Goal: Task Accomplishment & Management: Manage account settings

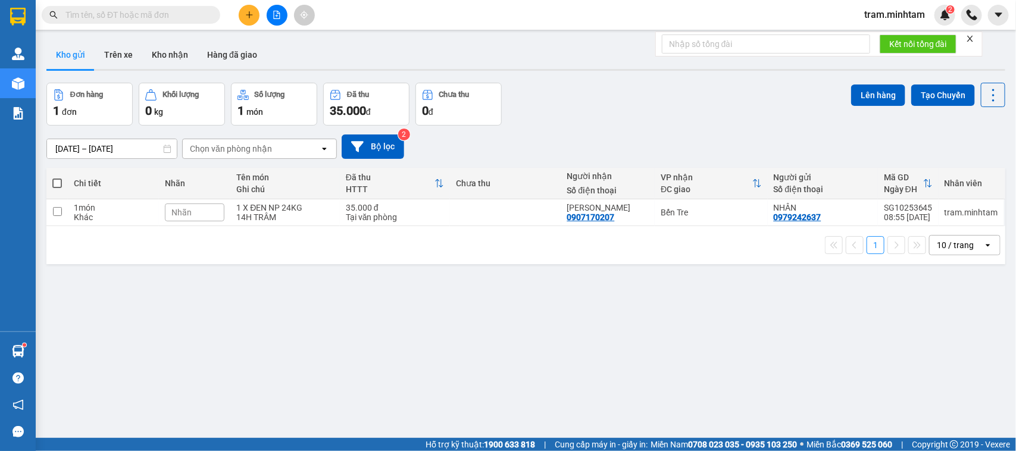
scroll to position [55, 0]
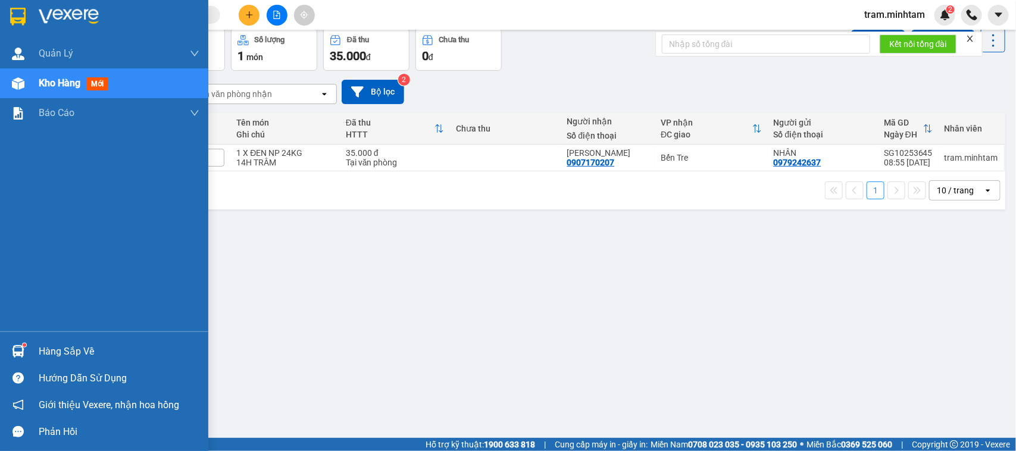
click at [13, 354] on img at bounding box center [18, 351] width 13 height 13
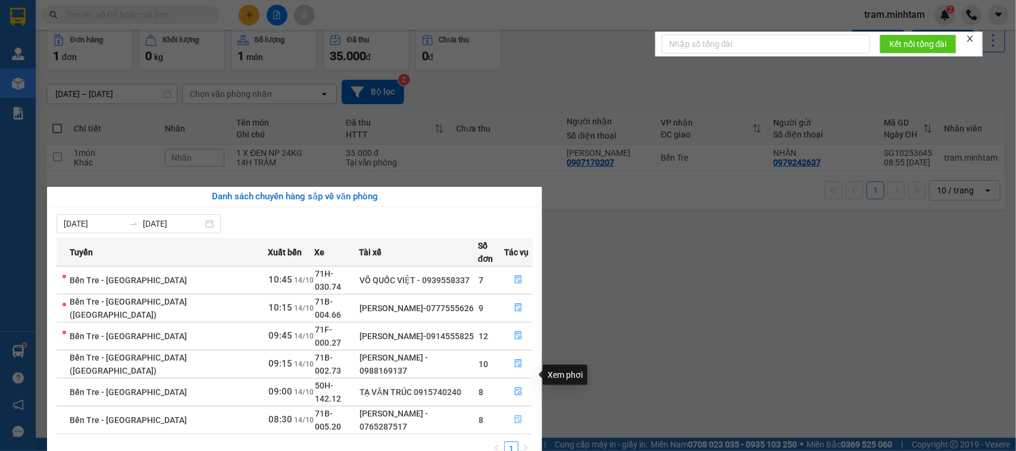
click at [519, 411] on button "button" at bounding box center [518, 420] width 27 height 19
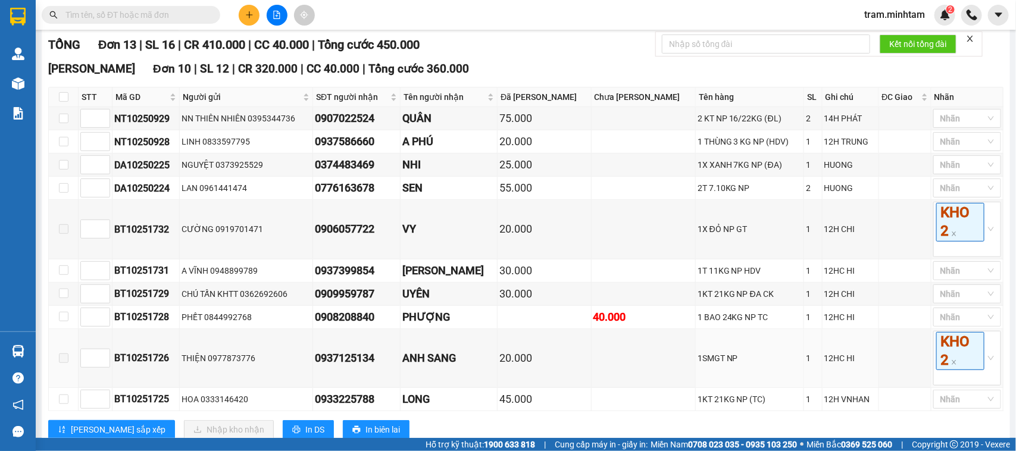
scroll to position [159, 0]
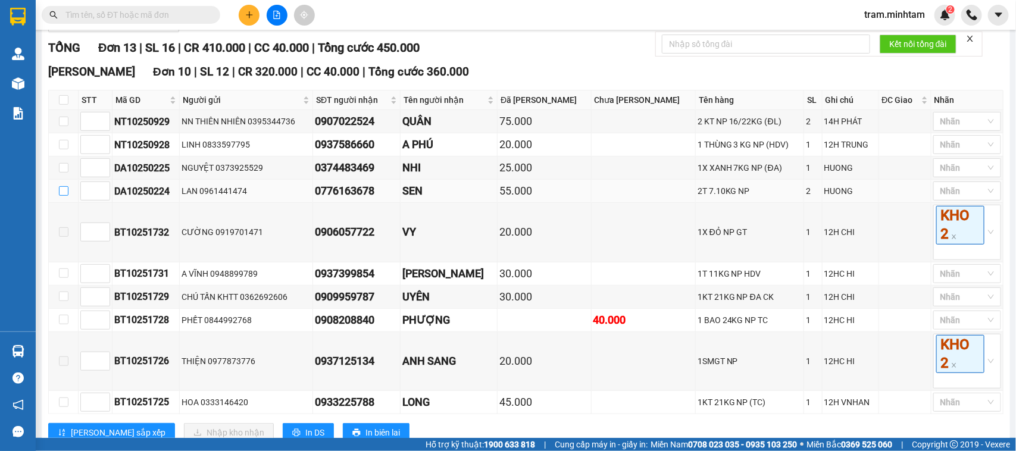
click at [59, 196] on input "checkbox" at bounding box center [64, 191] width 10 height 10
checkbox input "true"
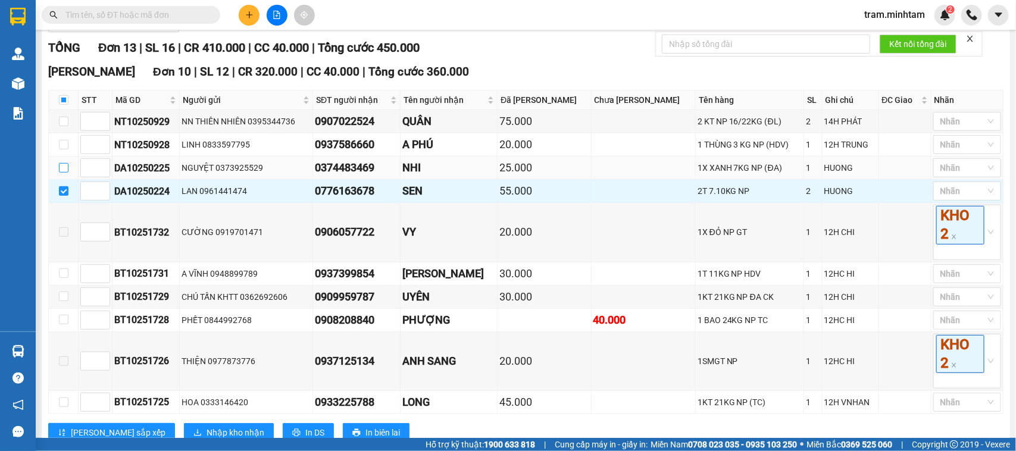
click at [59, 173] on input "checkbox" at bounding box center [64, 168] width 10 height 10
checkbox input "true"
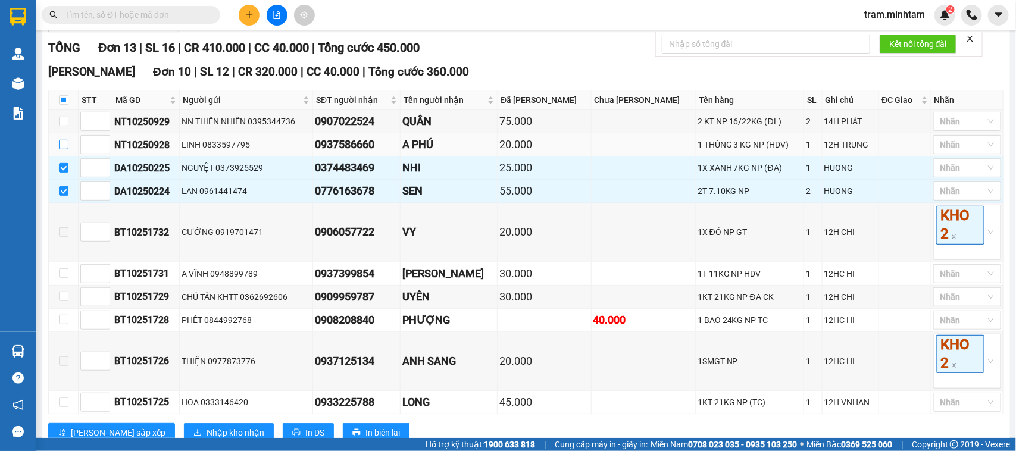
click at [63, 149] on input "checkbox" at bounding box center [64, 145] width 10 height 10
checkbox input "true"
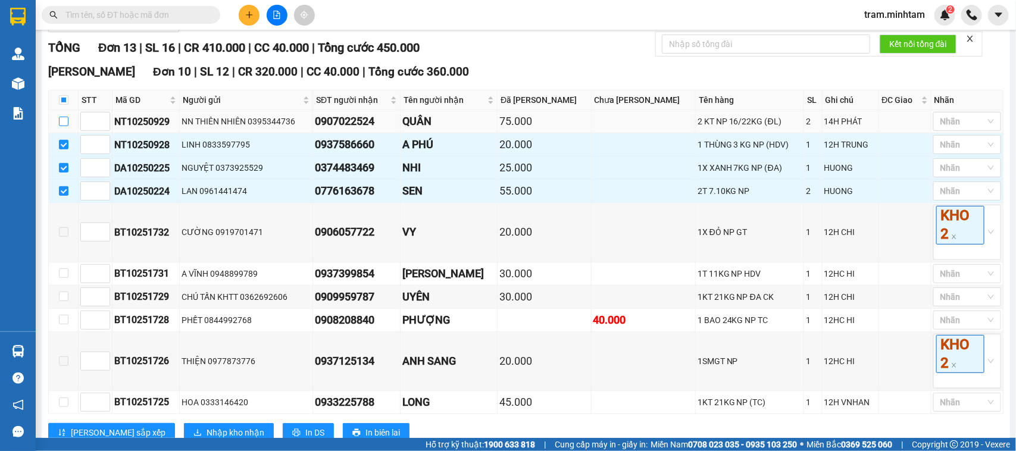
click at [66, 126] on input "checkbox" at bounding box center [64, 122] width 10 height 10
checkbox input "true"
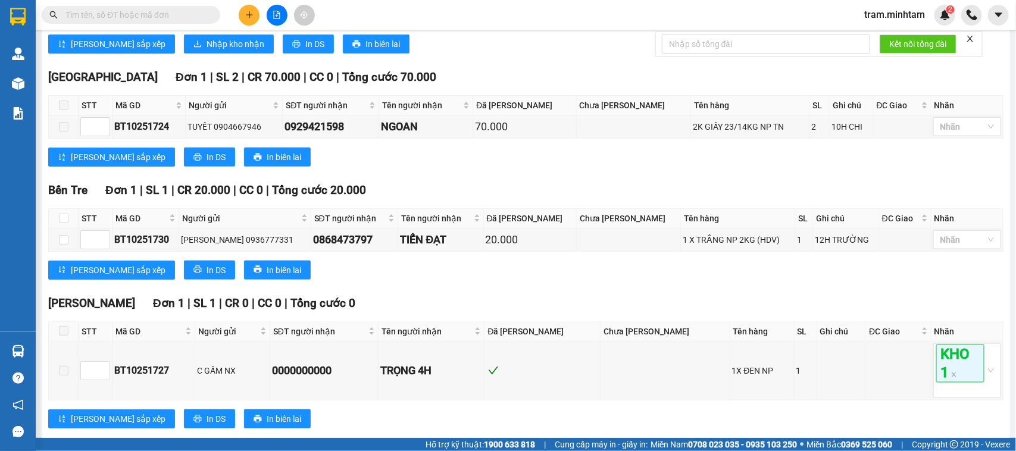
scroll to position [308, 0]
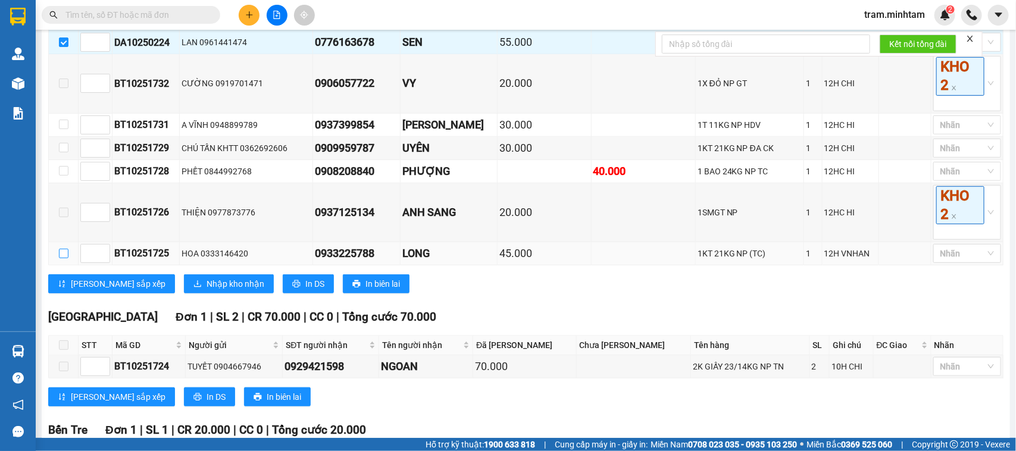
click at [64, 258] on input "checkbox" at bounding box center [64, 254] width 10 height 10
checkbox input "true"
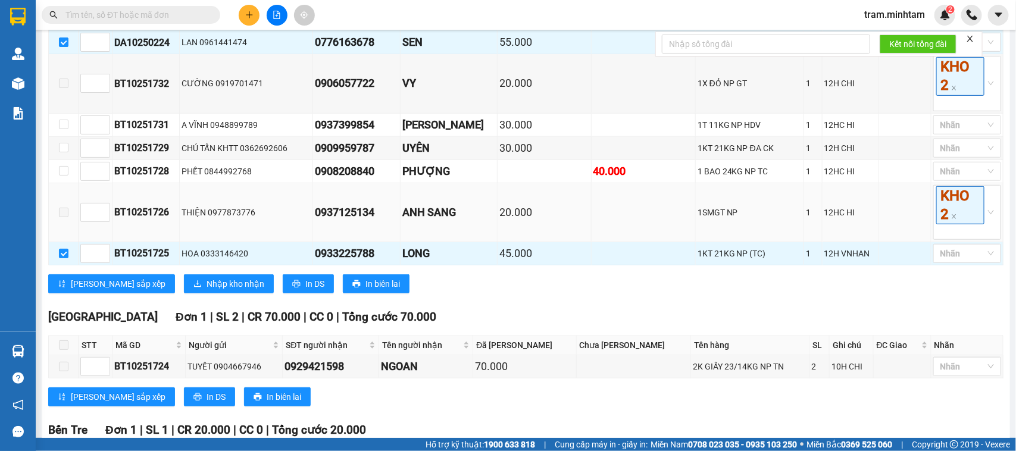
click at [64, 242] on td at bounding box center [64, 212] width 30 height 59
click at [60, 176] on input "checkbox" at bounding box center [64, 171] width 10 height 10
checkbox input "true"
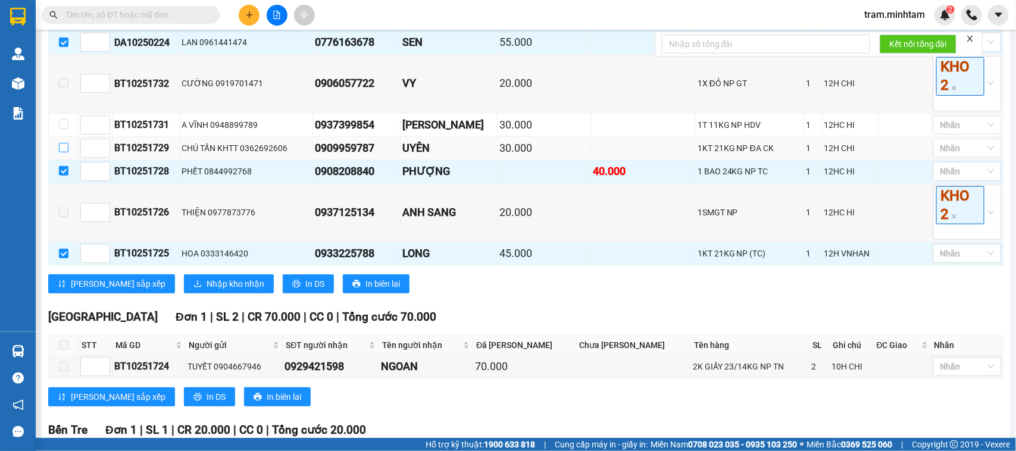
click at [65, 155] on label at bounding box center [64, 148] width 10 height 13
click at [65, 152] on input "checkbox" at bounding box center [64, 148] width 10 height 10
checkbox input "true"
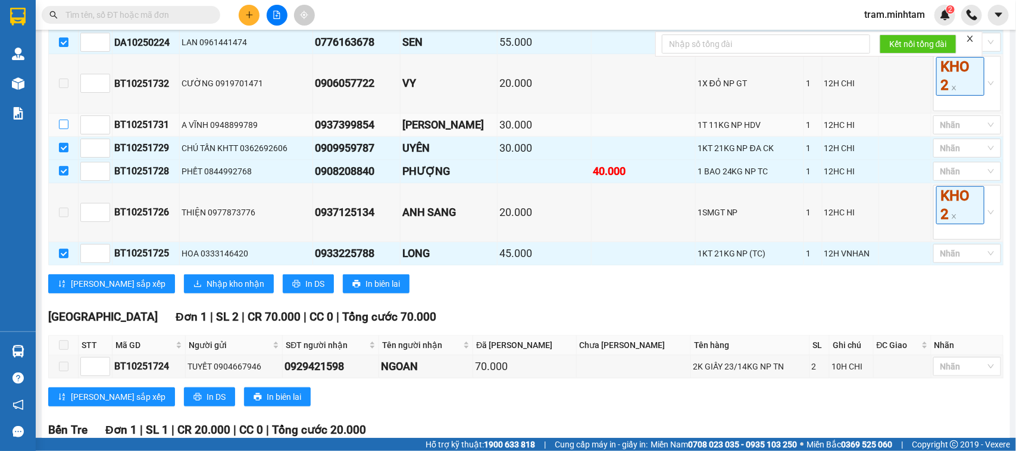
click at [60, 129] on input "checkbox" at bounding box center [64, 125] width 10 height 10
checkbox input "true"
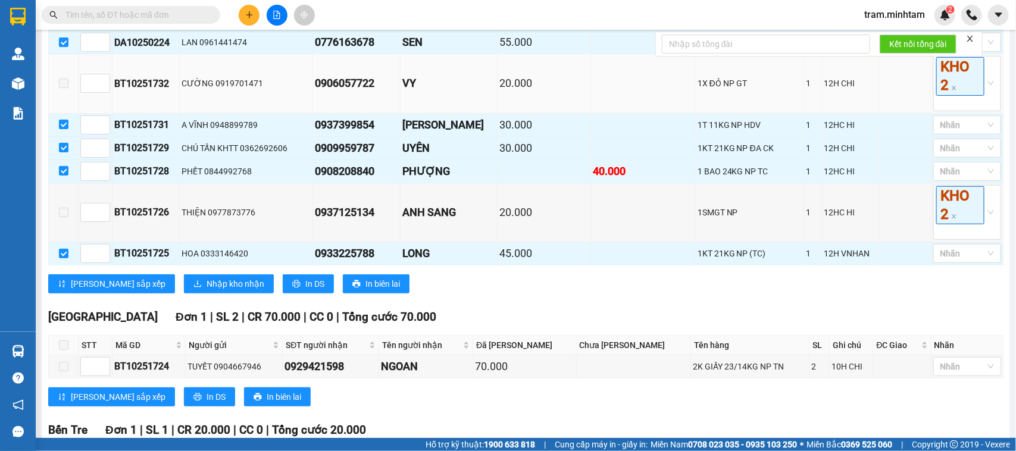
click at [63, 88] on span at bounding box center [64, 84] width 10 height 10
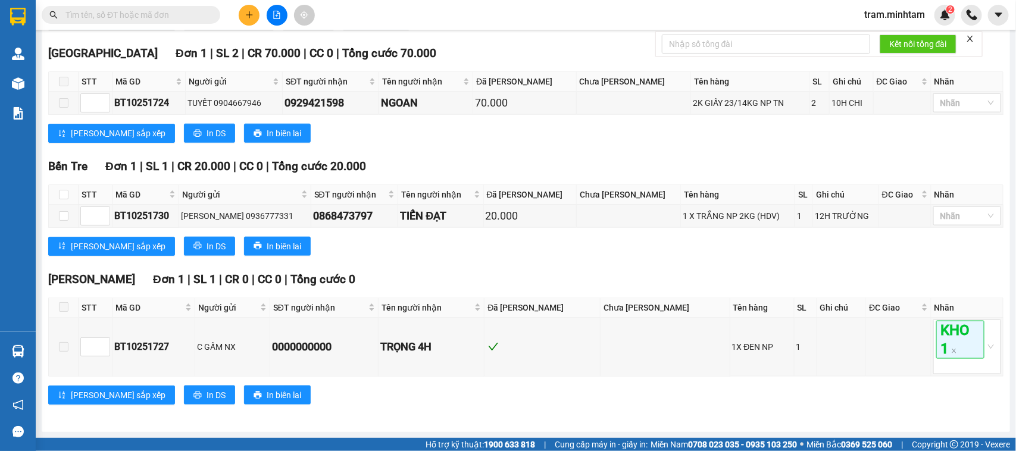
scroll to position [606, 0]
click at [63, 214] on input "checkbox" at bounding box center [64, 216] width 10 height 10
checkbox input "true"
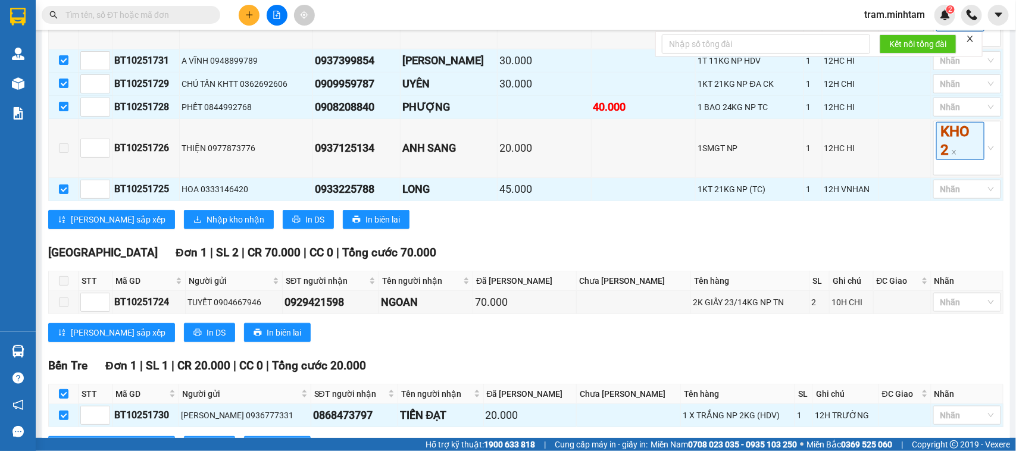
scroll to position [521, 0]
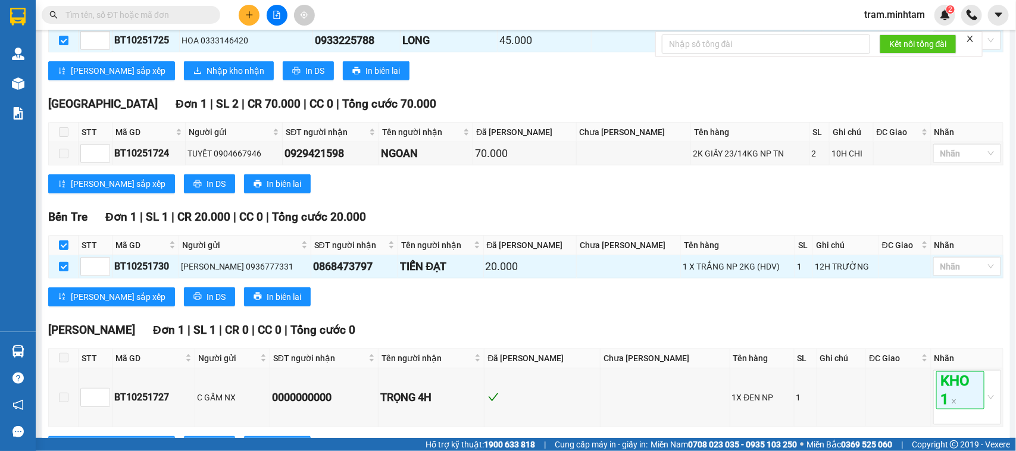
click at [207, 77] on span "Nhập kho nhận" at bounding box center [236, 70] width 58 height 13
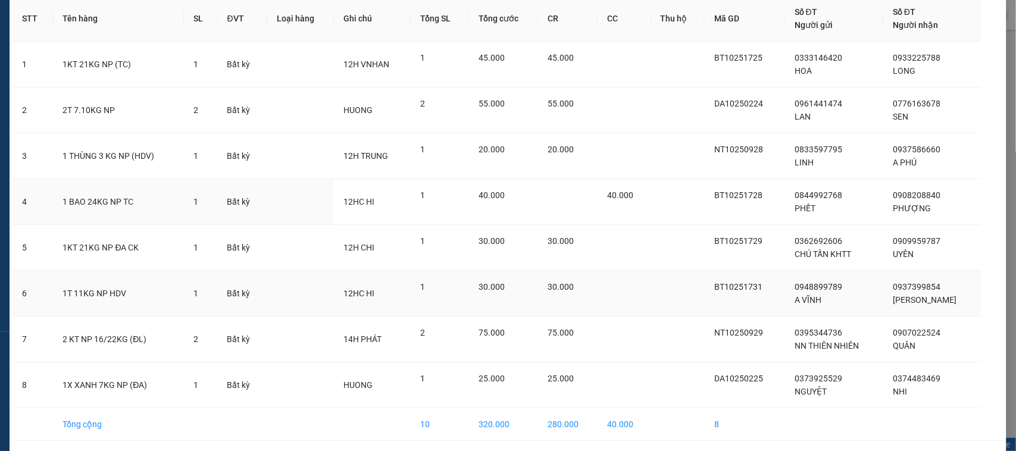
scroll to position [103, 0]
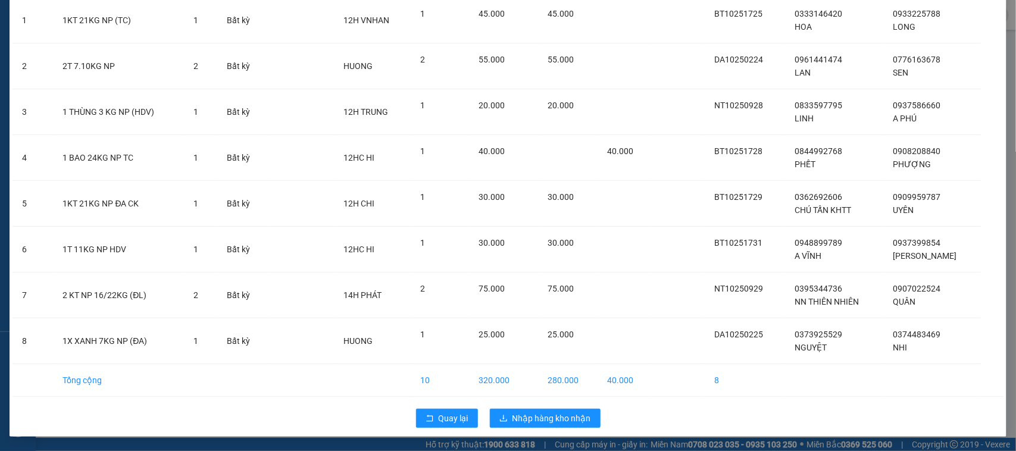
click at [552, 400] on div "STT Tên hàng SL ĐVT Loại hàng Ghi chú Tổng SL Tổng cước CR CC Thu hộ Mã GD Số Đ…" at bounding box center [508, 186] width 997 height 501
click at [555, 421] on span "Nhập hàng kho nhận" at bounding box center [552, 418] width 79 height 13
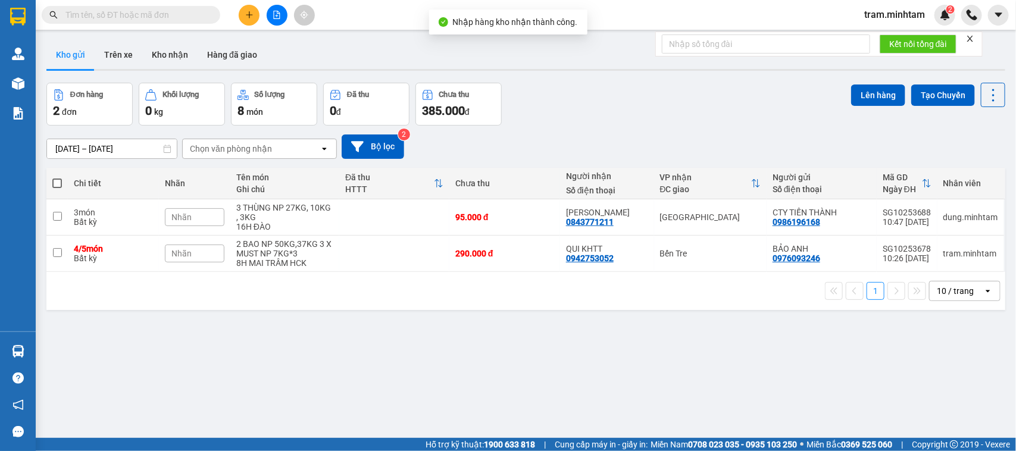
click at [168, 12] on input "text" at bounding box center [135, 14] width 141 height 13
type input "1"
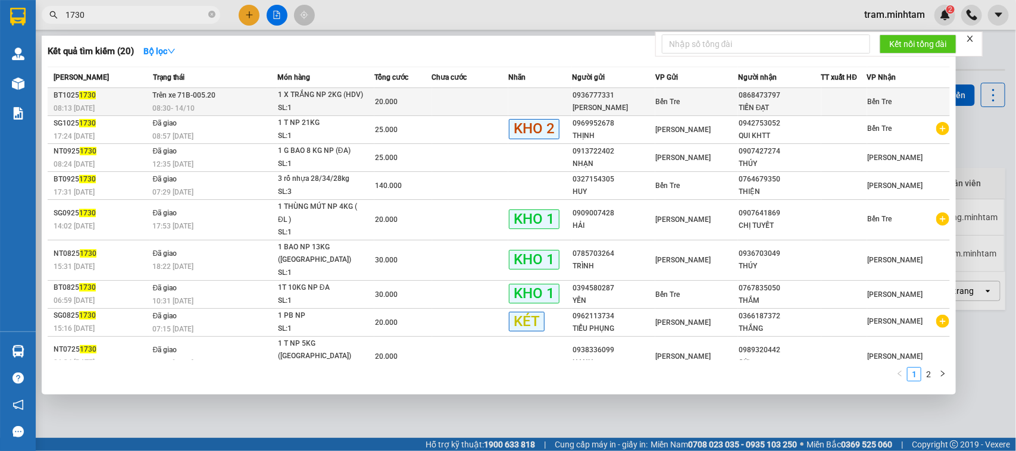
type input "1730"
click at [498, 107] on td at bounding box center [470, 102] width 77 height 28
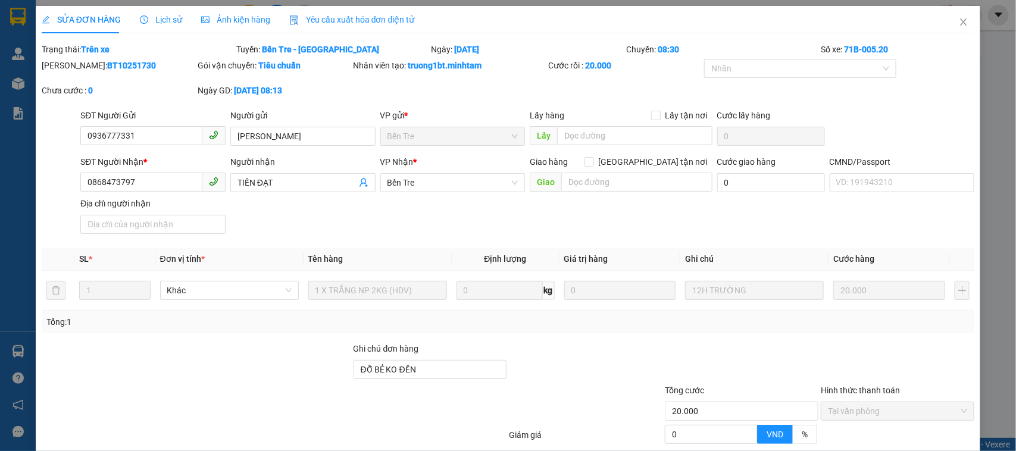
type input "0936777331"
type input "[PERSON_NAME]"
type input "0868473797"
type input "TIẾN ĐẠT"
type input "ĐỖ BẺ KO ĐỀN"
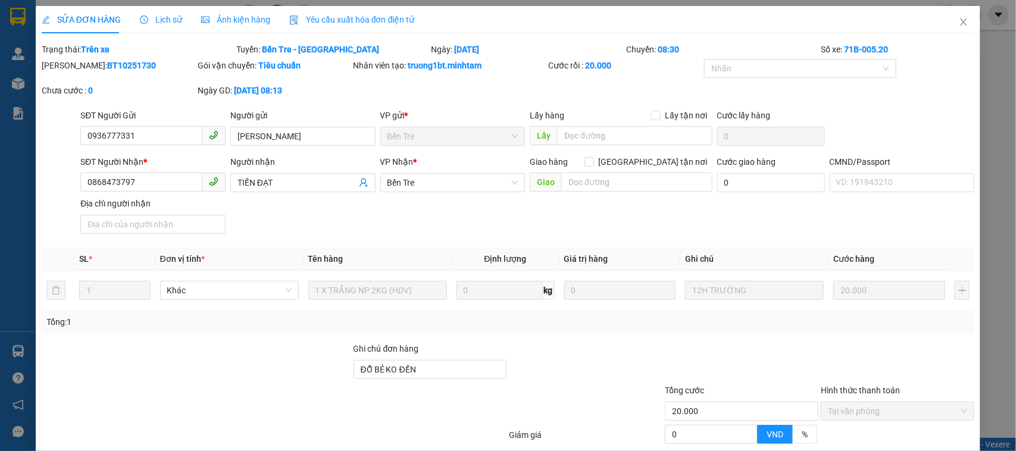
type input "20.000"
click at [959, 26] on icon "close" at bounding box center [964, 22] width 10 height 10
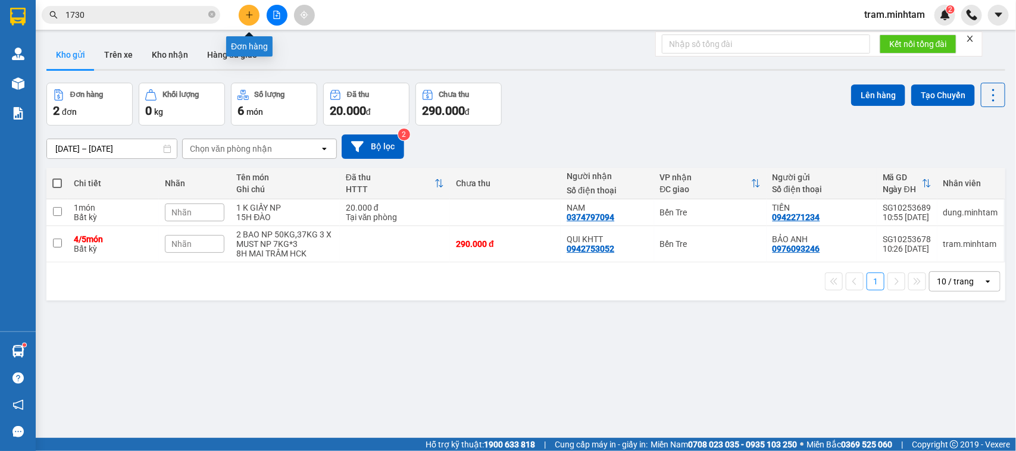
click at [246, 6] on button at bounding box center [249, 15] width 21 height 21
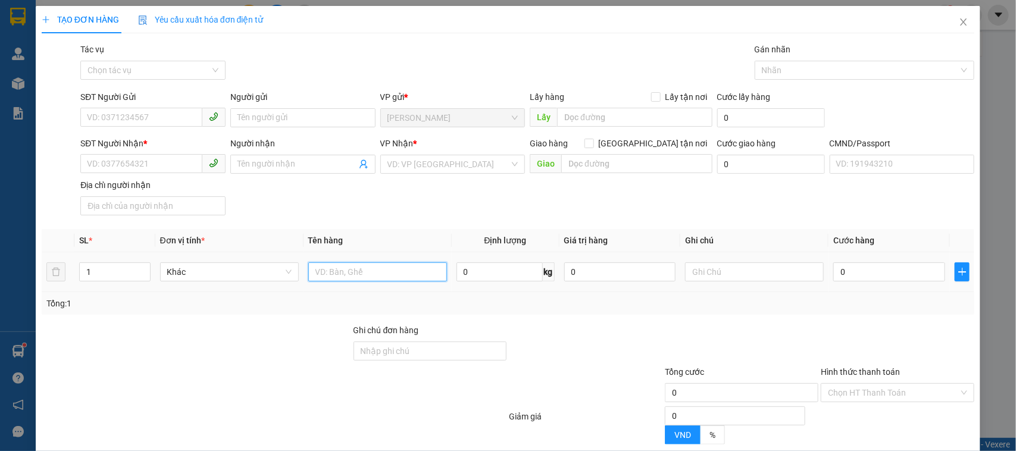
click at [334, 272] on input "text" at bounding box center [377, 272] width 139 height 19
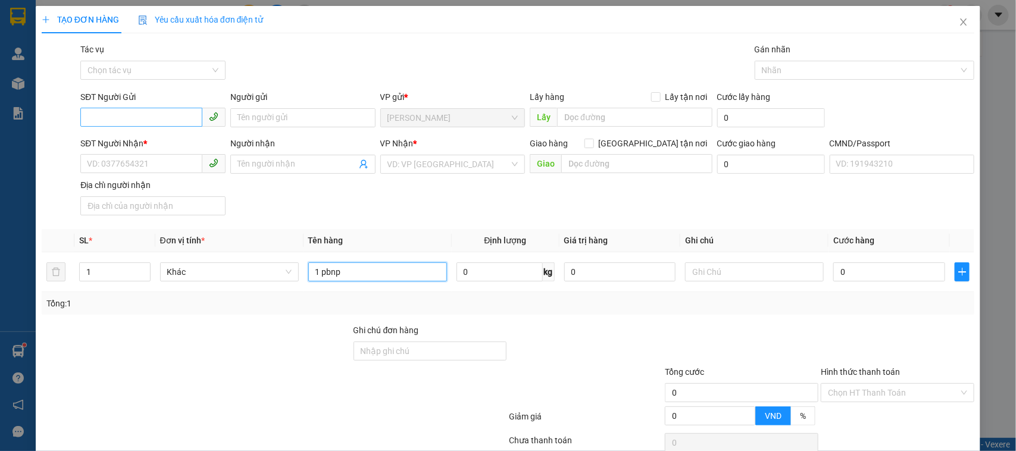
type input "1 pbnp"
click at [147, 118] on input "SĐT Người Gửi" at bounding box center [141, 117] width 122 height 19
type input "0932530941"
click at [717, 274] on input "text" at bounding box center [754, 272] width 139 height 19
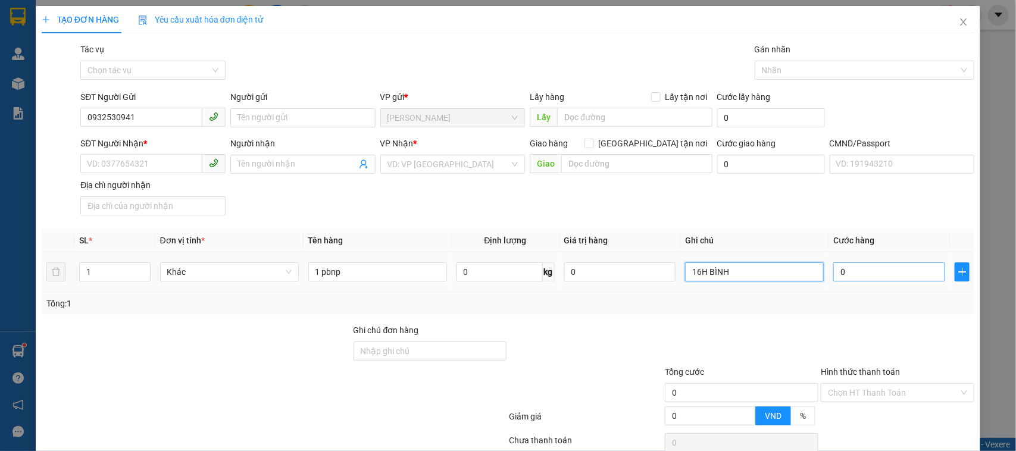
type input "16H BÌNH"
click at [865, 276] on input "0" at bounding box center [890, 272] width 112 height 19
type input "2"
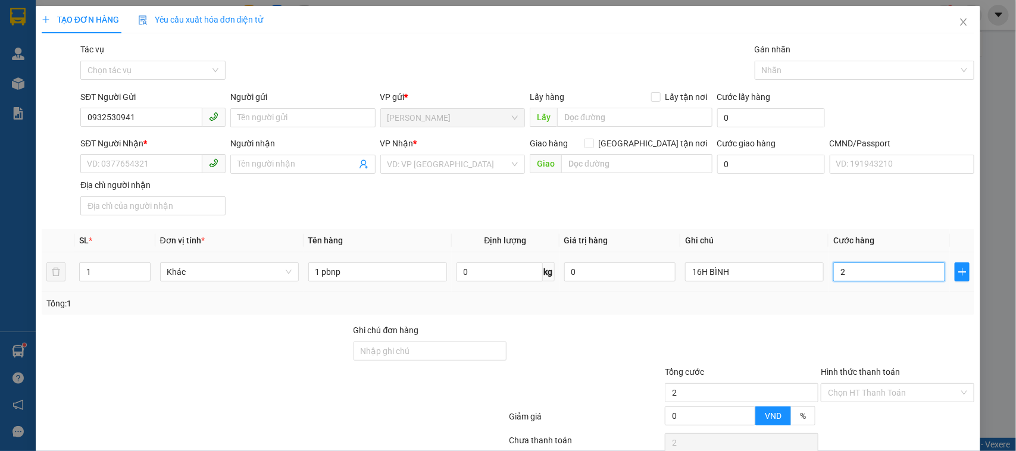
type input "20"
type input "20.000"
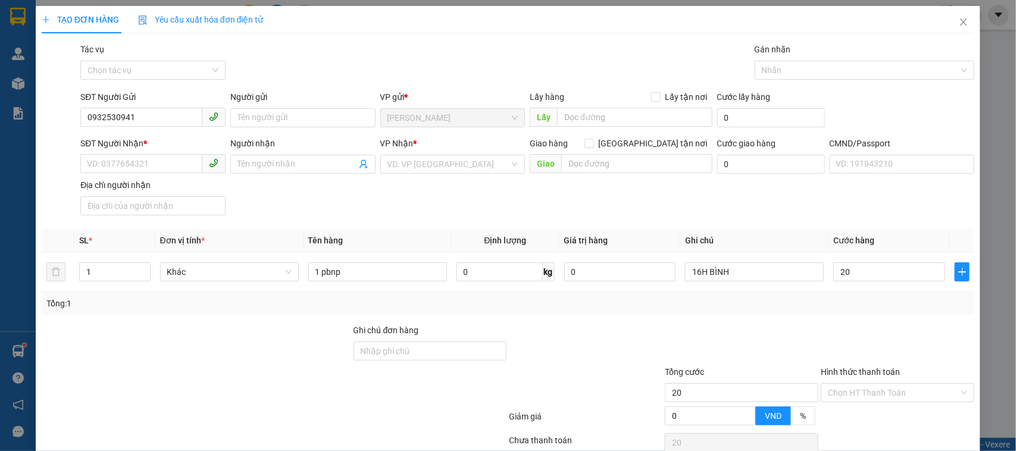
type input "20.000"
click at [856, 319] on div "Transit Pickup Surcharge Ids Transit Deliver Surcharge Ids Transit Deliver Surc…" at bounding box center [509, 281] width 934 height 477
click at [781, 77] on div "Gán nhãn Nhãn" at bounding box center [865, 64] width 220 height 42
click at [780, 75] on div at bounding box center [859, 70] width 202 height 14
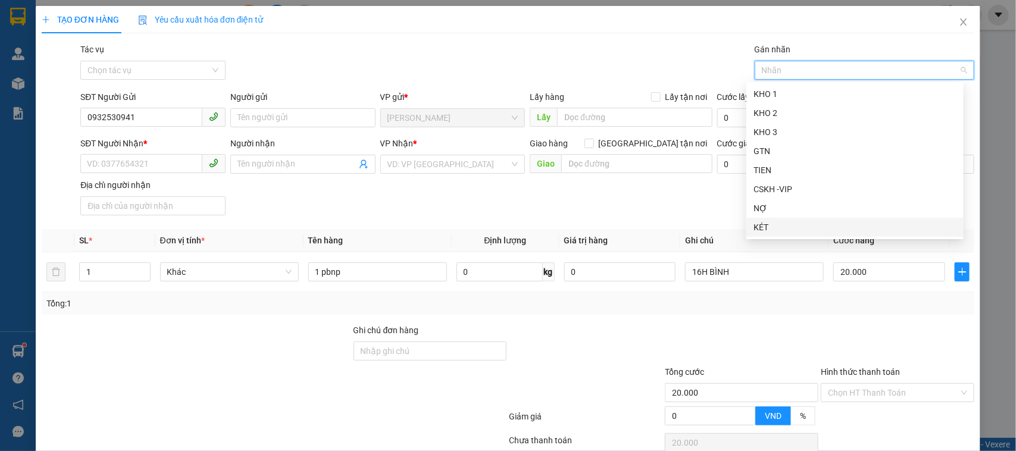
click at [774, 229] on div "KÉT" at bounding box center [855, 227] width 203 height 13
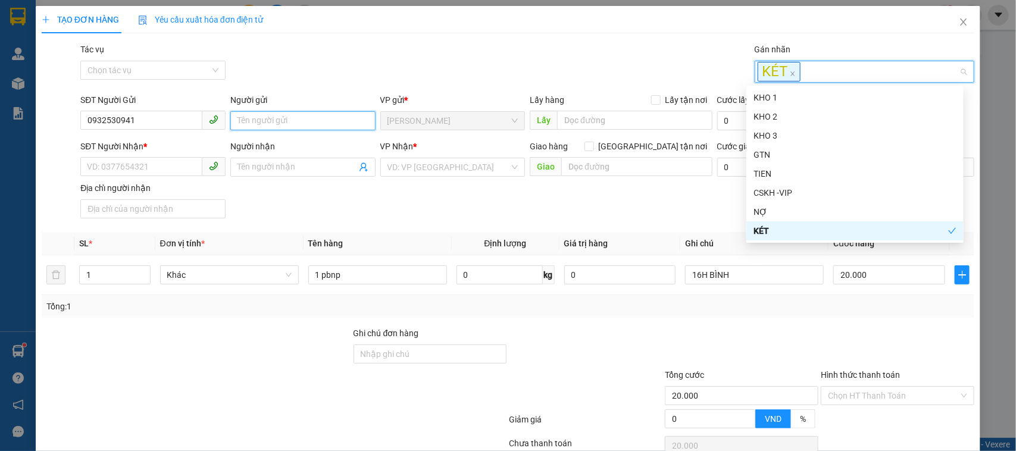
click at [260, 123] on input "Người gửi" at bounding box center [302, 120] width 145 height 19
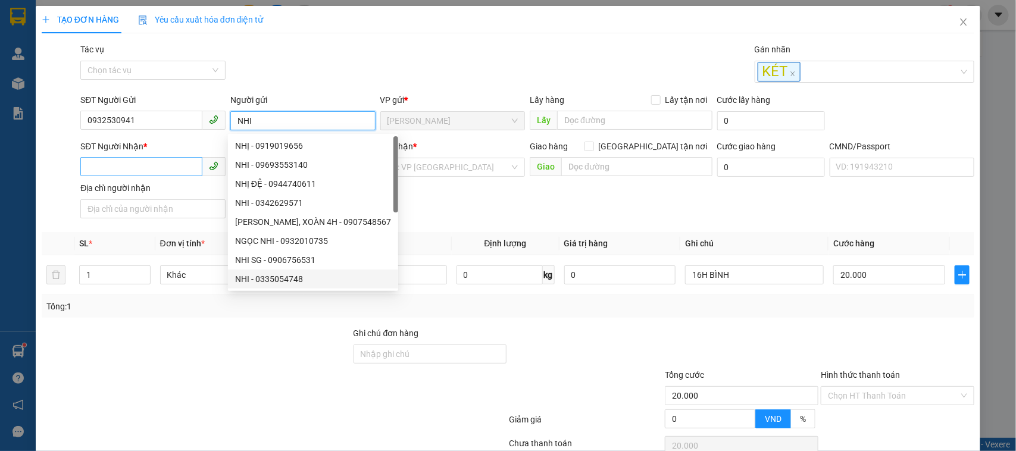
type input "NHI"
click at [128, 170] on input "SĐT Người Nhận *" at bounding box center [141, 166] width 122 height 19
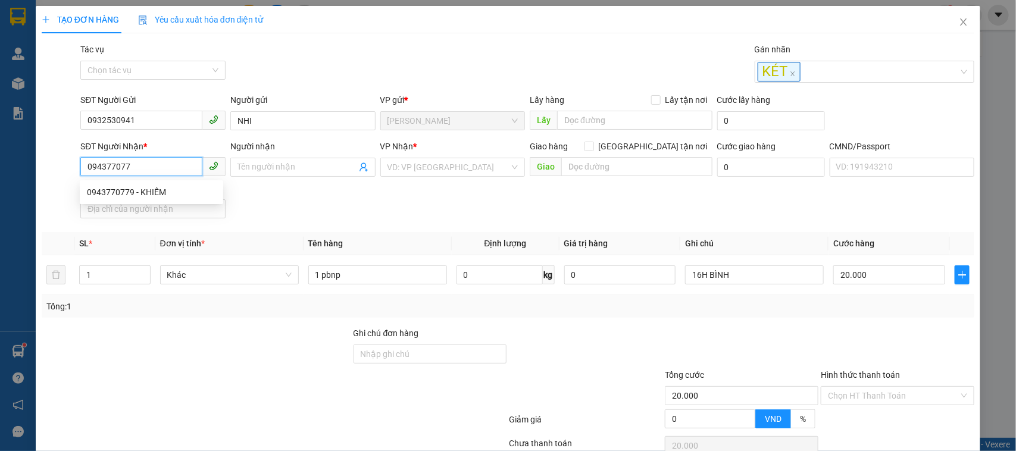
type input "0943770779"
click at [156, 191] on div "0943770779 - KHIÊM" at bounding box center [151, 192] width 129 height 13
type input "KHIÊM"
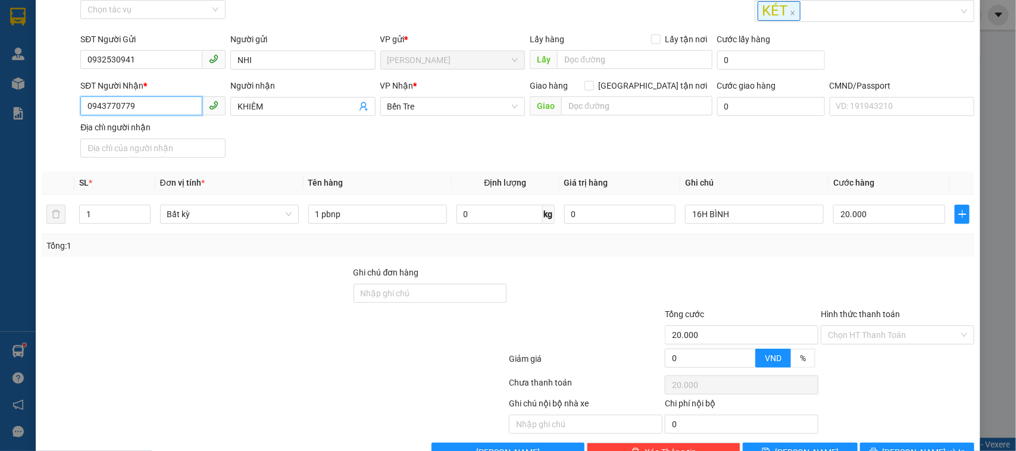
scroll to position [96, 0]
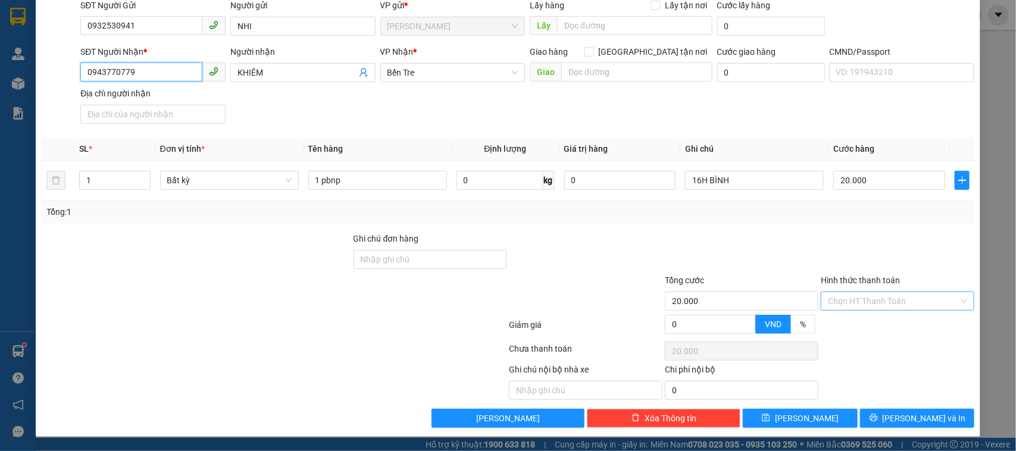
type input "0943770779"
click at [898, 298] on input "Hình thức thanh toán" at bounding box center [893, 301] width 131 height 18
click at [868, 322] on div "Tại văn phòng" at bounding box center [889, 326] width 138 height 13
type input "0"
click at [931, 414] on button "[PERSON_NAME] và In" at bounding box center [917, 418] width 114 height 19
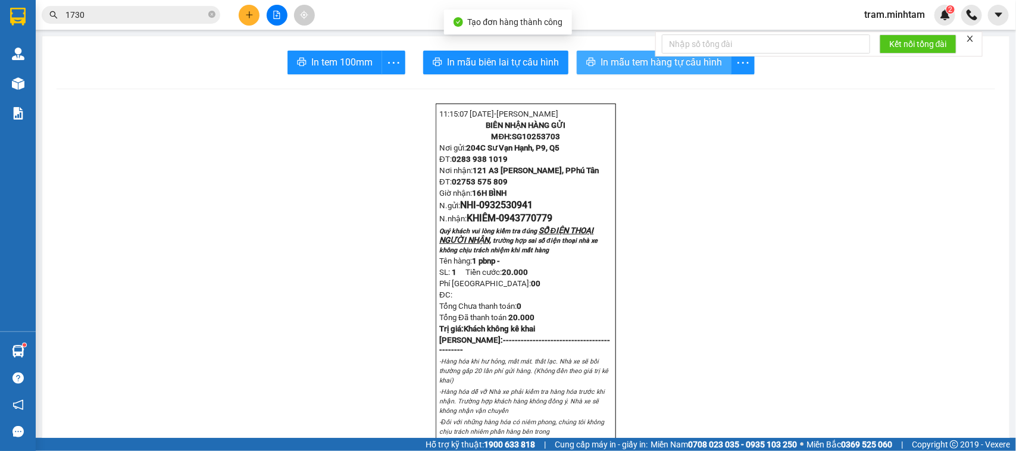
click at [592, 61] on button "In mẫu tem hàng tự cấu hình" at bounding box center [654, 63] width 155 height 24
click at [601, 58] on span "In mẫu tem hàng tự cấu hình" at bounding box center [661, 62] width 121 height 15
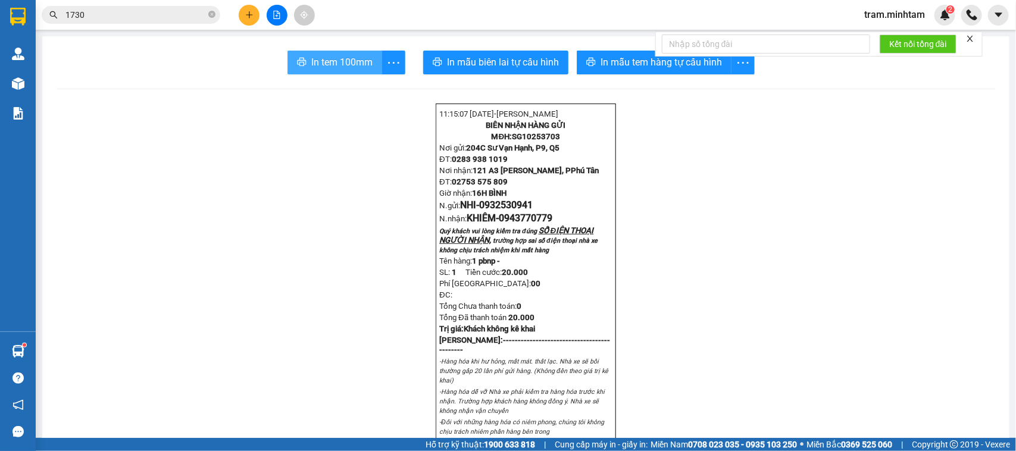
click at [344, 65] on span "In tem 100mm" at bounding box center [341, 62] width 61 height 15
click at [208, 13] on icon "close-circle" at bounding box center [211, 14] width 7 height 7
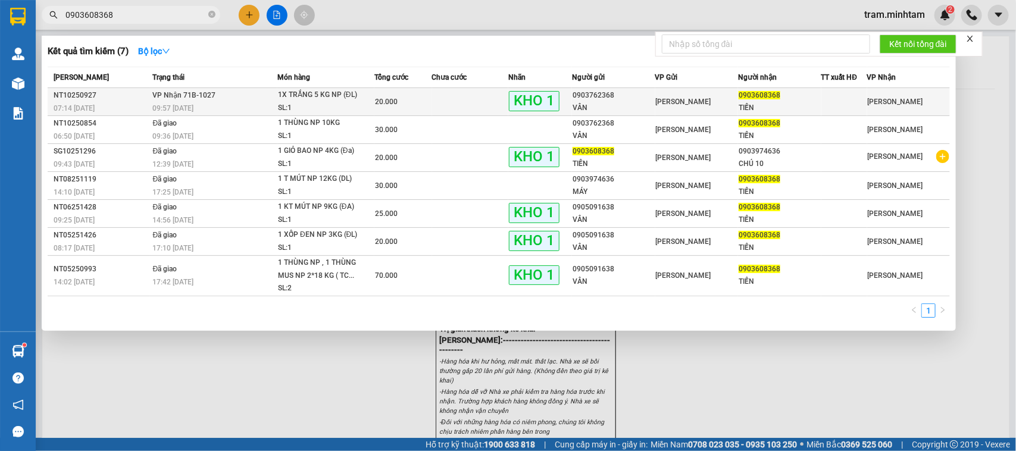
type input "0903608368"
click at [433, 104] on td at bounding box center [470, 102] width 77 height 28
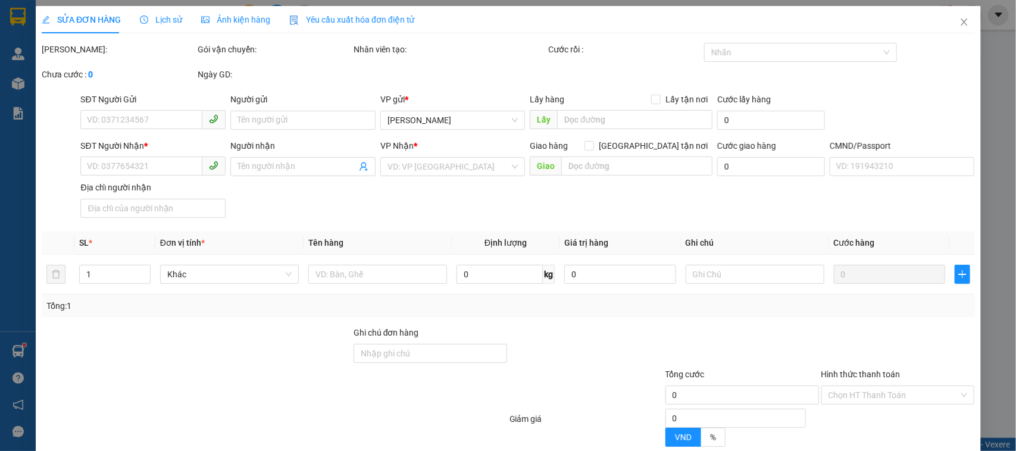
type input "0903762368"
type input "VÂN"
type input "0903608368"
type input "TIỀN"
type input "20.000"
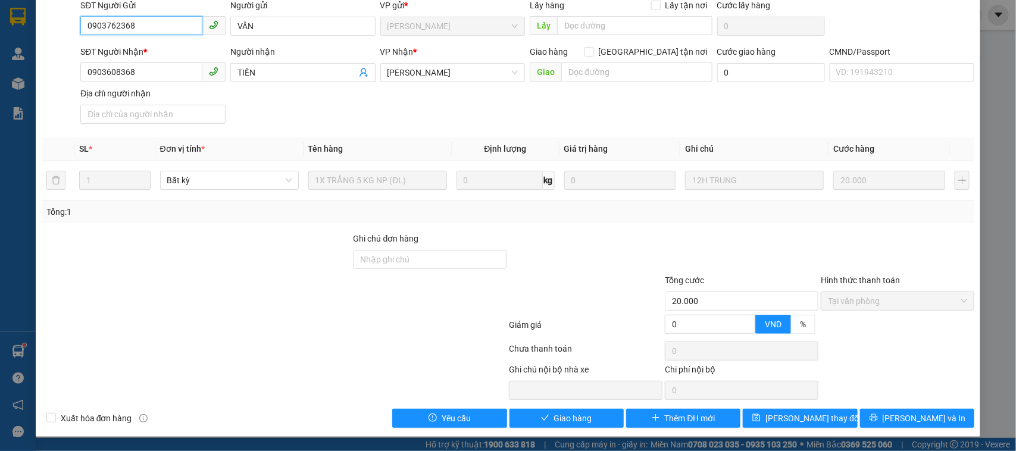
scroll to position [98, 0]
click at [593, 425] on button "Giao hàng" at bounding box center [567, 418] width 114 height 19
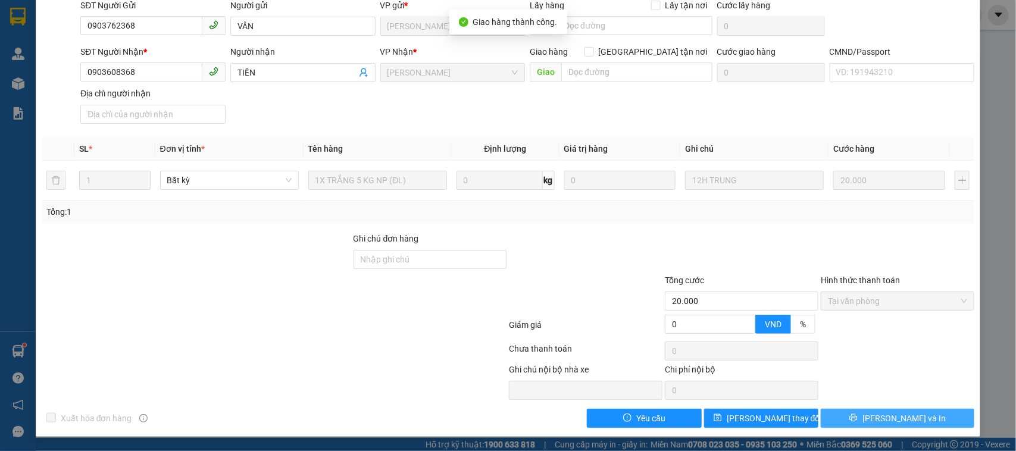
click at [910, 418] on span "[PERSON_NAME] và In" at bounding box center [904, 418] width 83 height 13
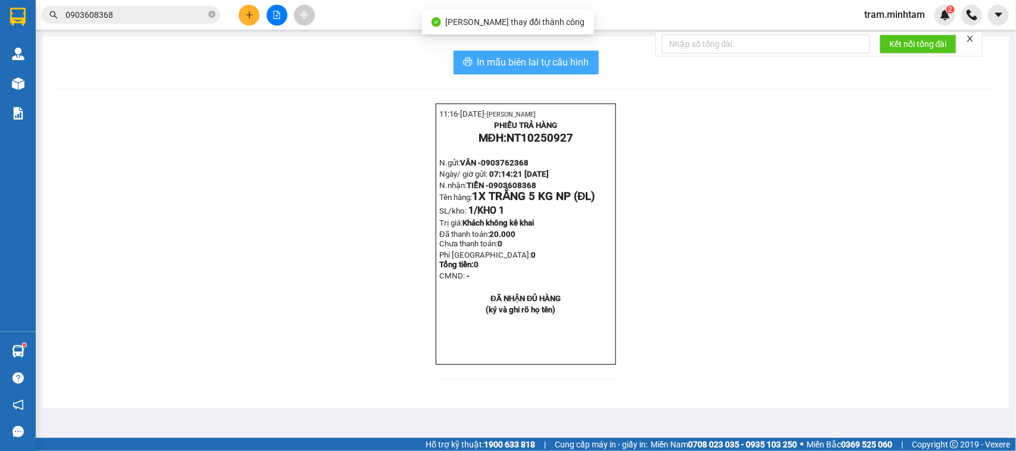
click at [590, 63] on button "In mẫu biên lai tự cấu hình" at bounding box center [526, 63] width 145 height 24
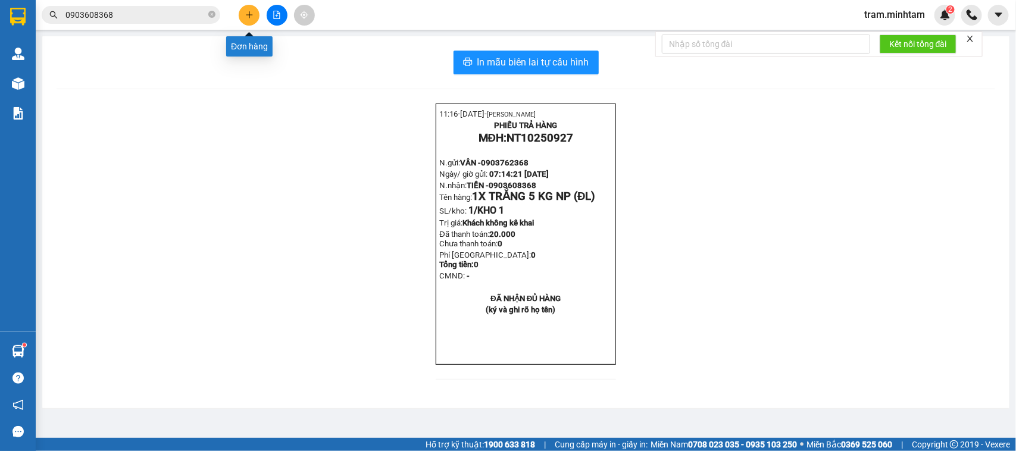
click at [254, 16] on button at bounding box center [249, 15] width 21 height 21
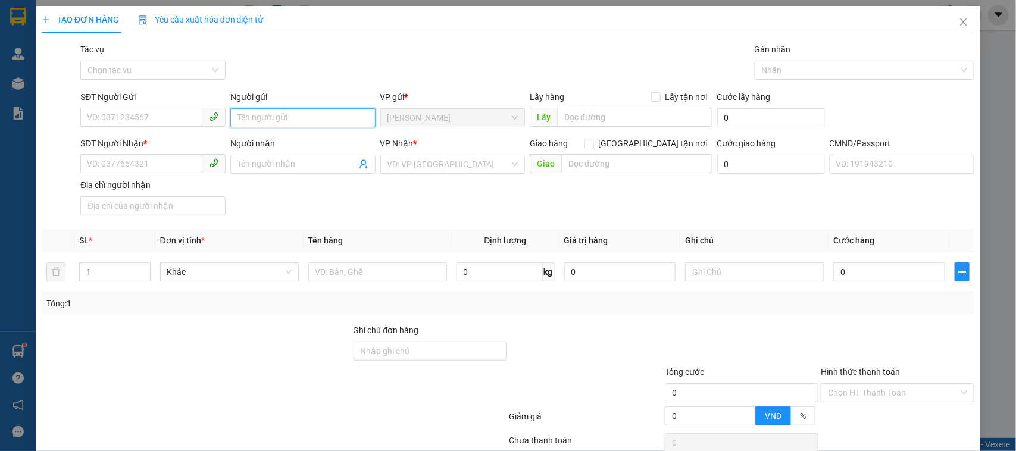
click at [256, 120] on input "Người gửi" at bounding box center [302, 117] width 145 height 19
type input "[PERSON_NAME]"
click at [164, 170] on input "SĐT Người Nhận *" at bounding box center [141, 163] width 122 height 19
click at [281, 161] on input "Người nhận" at bounding box center [297, 164] width 119 height 13
type input "SẾP TỔNG"
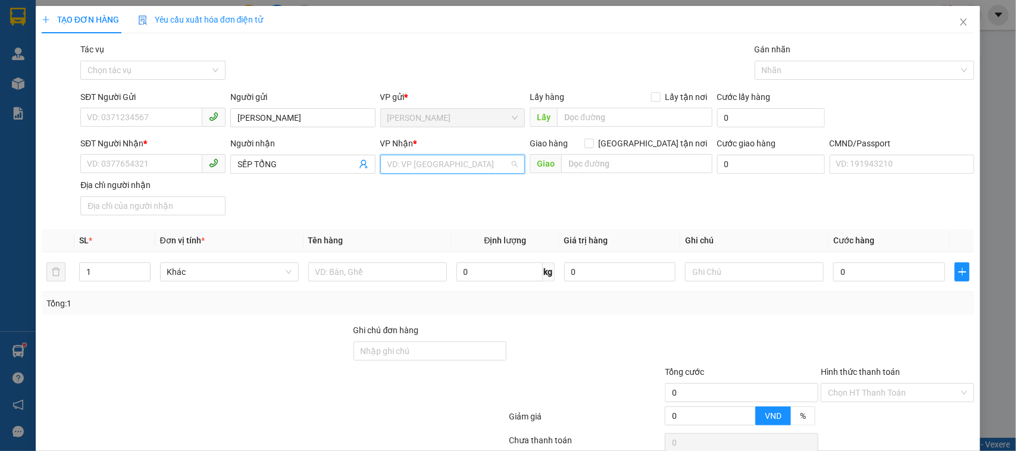
drag, startPoint x: 438, startPoint y: 157, endPoint x: 436, endPoint y: 196, distance: 39.9
click at [438, 162] on input "search" at bounding box center [449, 164] width 123 height 18
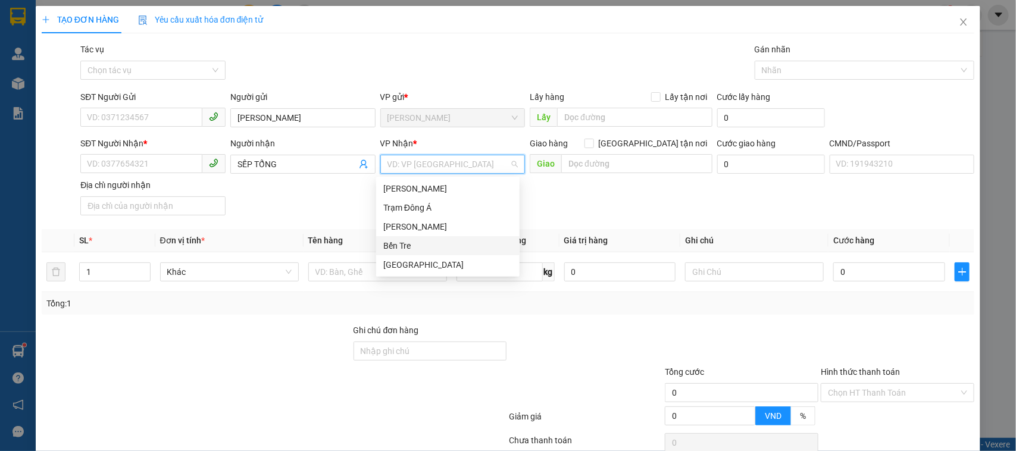
click at [403, 251] on div "Bến Tre" at bounding box center [447, 245] width 129 height 13
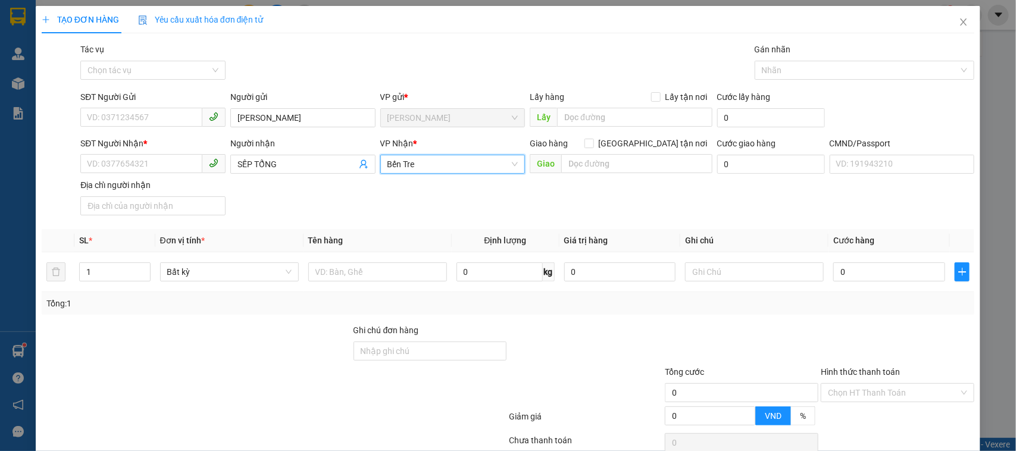
drag, startPoint x: 320, startPoint y: 234, endPoint x: 351, endPoint y: 252, distance: 35.7
click at [332, 239] on th "Tên hàng" at bounding box center [378, 240] width 148 height 23
click at [96, 280] on input "1" at bounding box center [115, 272] width 70 height 18
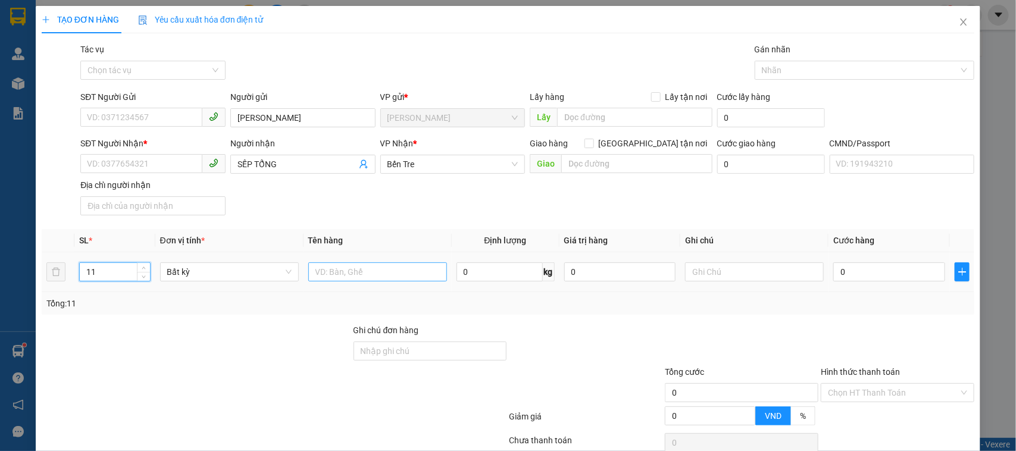
type input "11"
click at [327, 281] on input "text" at bounding box center [377, 272] width 139 height 19
type input "1 K X MUT NP 1 X TRONG NP"
drag, startPoint x: 755, startPoint y: 282, endPoint x: 753, endPoint y: 272, distance: 9.7
click at [755, 281] on input "text" at bounding box center [754, 272] width 139 height 19
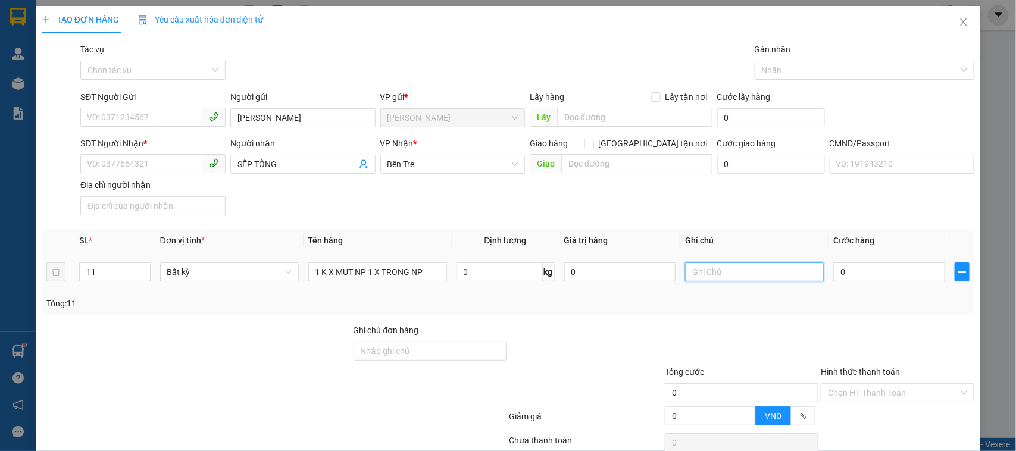
click at [753, 272] on input "text" at bounding box center [754, 272] width 139 height 19
type input "AN"
click at [838, 397] on input "Hình thức thanh toán" at bounding box center [893, 393] width 131 height 18
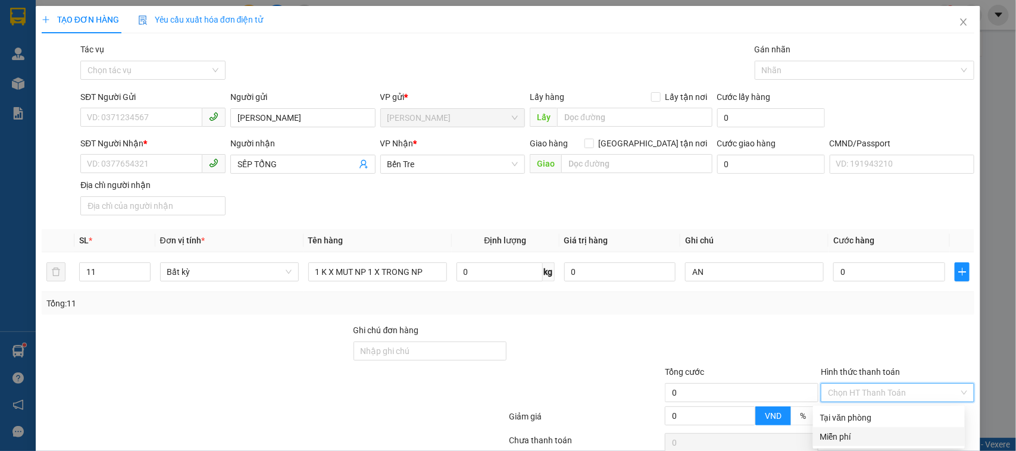
click at [838, 442] on div "Miễn phí" at bounding box center [889, 436] width 138 height 13
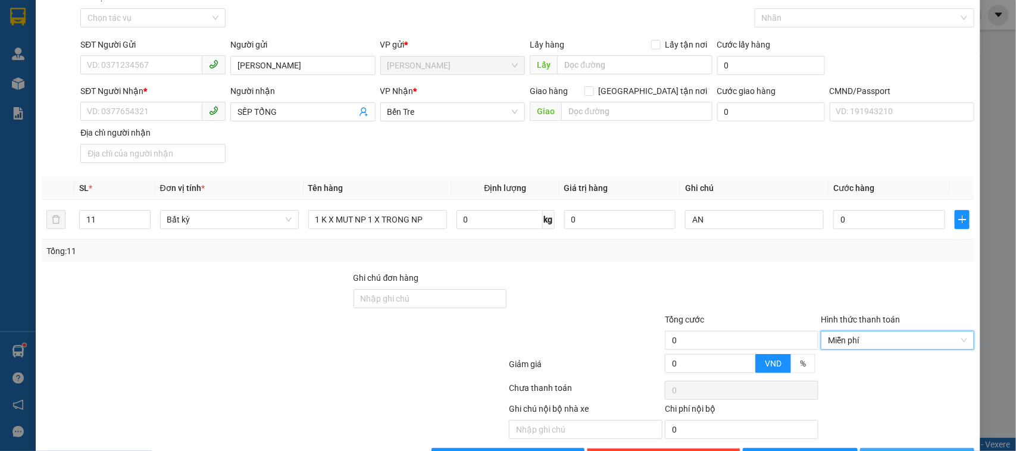
scroll to position [93, 0]
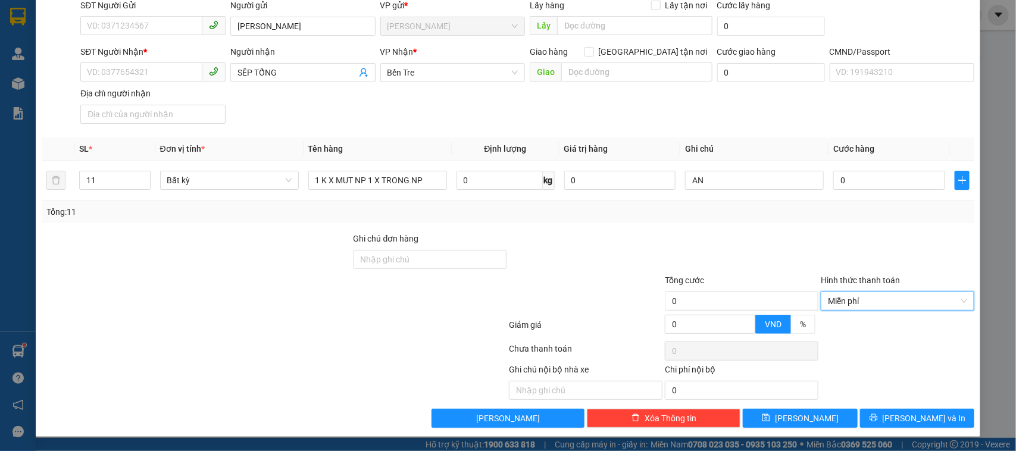
click at [851, 375] on div "Ghi chú nội bộ nhà xe Chi phí nội bộ 0" at bounding box center [508, 381] width 936 height 37
click at [876, 413] on button "[PERSON_NAME] và In" at bounding box center [917, 418] width 114 height 19
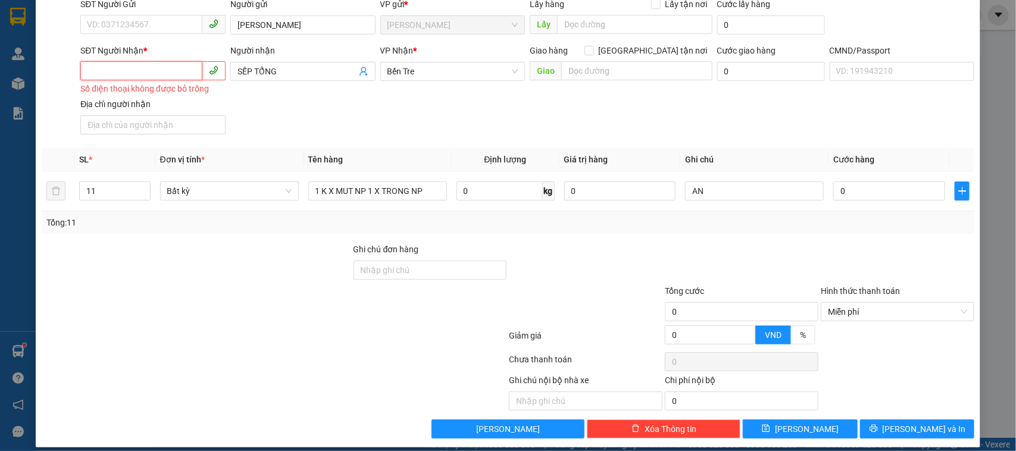
click at [136, 76] on input "SĐT Người Nhận *" at bounding box center [141, 70] width 122 height 19
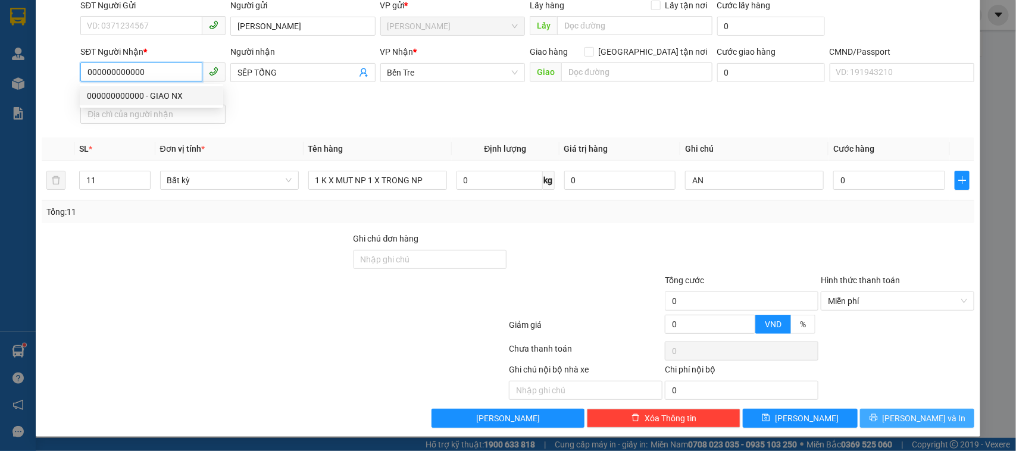
type input "000000000000"
click at [912, 415] on span "[PERSON_NAME] và In" at bounding box center [924, 418] width 83 height 13
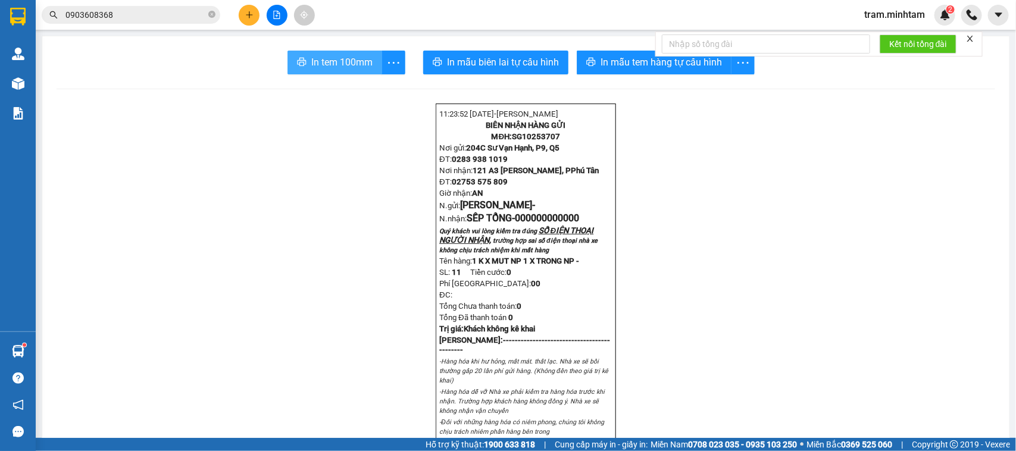
click at [317, 54] on button "In tem 100mm" at bounding box center [335, 63] width 95 height 24
click at [535, 136] on span "SG10253707" at bounding box center [536, 136] width 48 height 9
copy span "SG10253707"
click at [108, 13] on input "0903608368" at bounding box center [135, 14] width 141 height 13
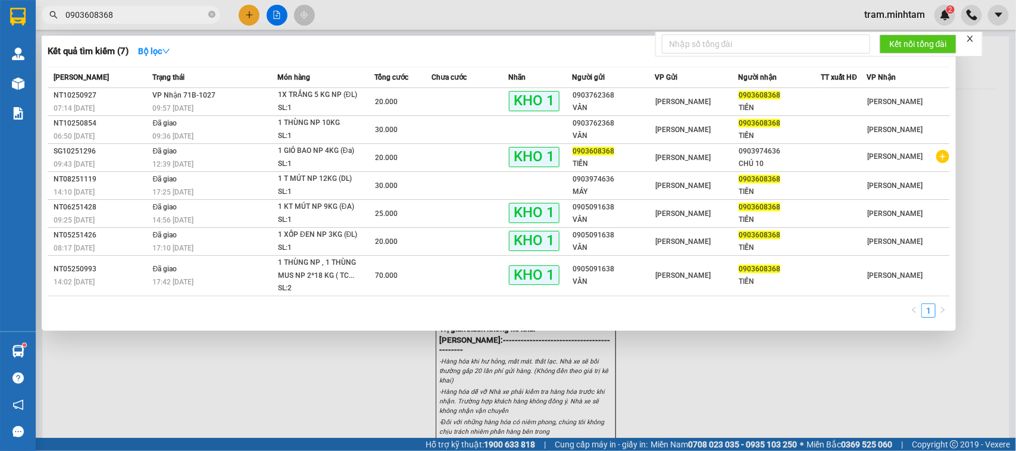
click at [108, 13] on input "0903608368" at bounding box center [135, 14] width 141 height 13
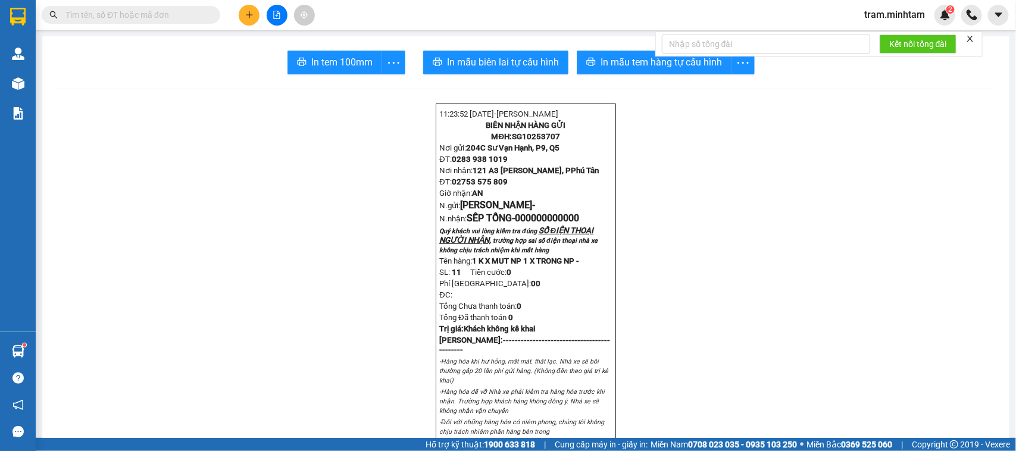
click at [180, 16] on input "text" at bounding box center [135, 14] width 141 height 13
drag, startPoint x: 180, startPoint y: 16, endPoint x: 152, endPoint y: 14, distance: 28.7
paste input "SG10253707"
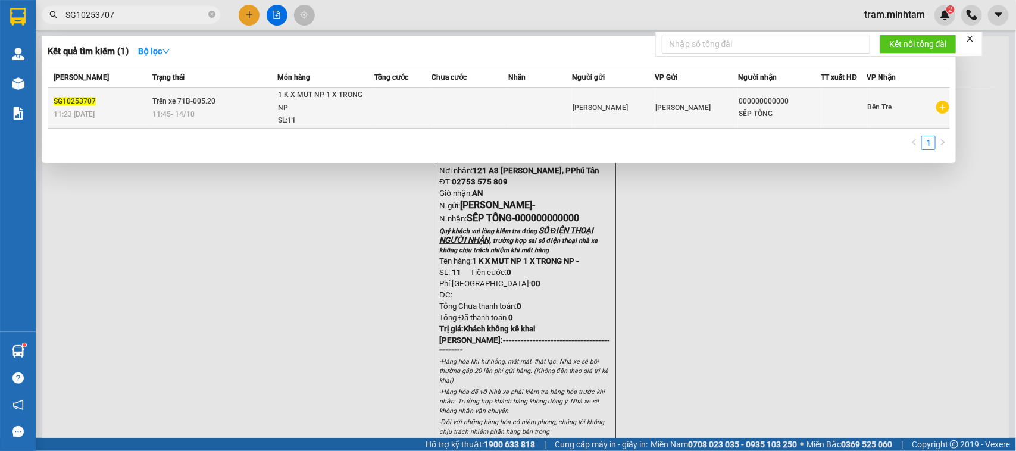
type input "SG10253707"
click at [234, 95] on td "Trên xe 71B-005.20 11:45 [DATE]" at bounding box center [213, 108] width 127 height 40
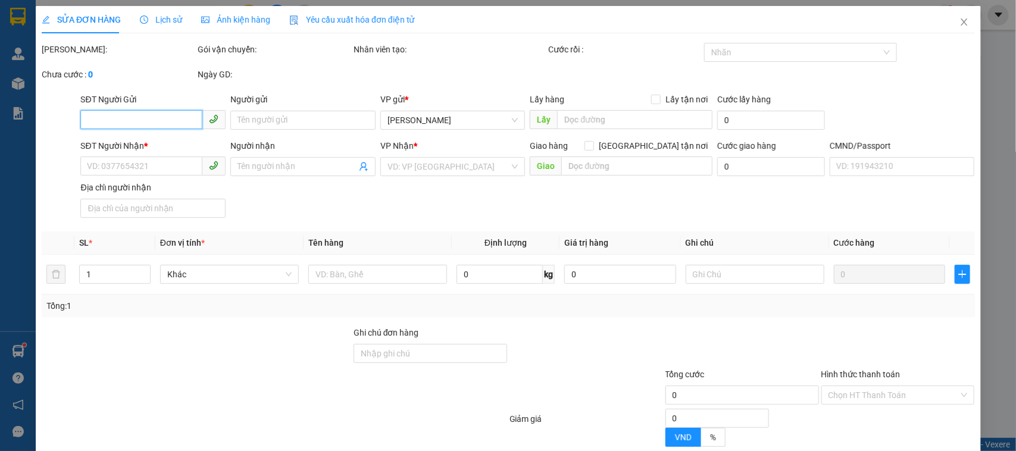
type input "[PERSON_NAME]"
type input "000000000000"
type input "SẾP TỔNG"
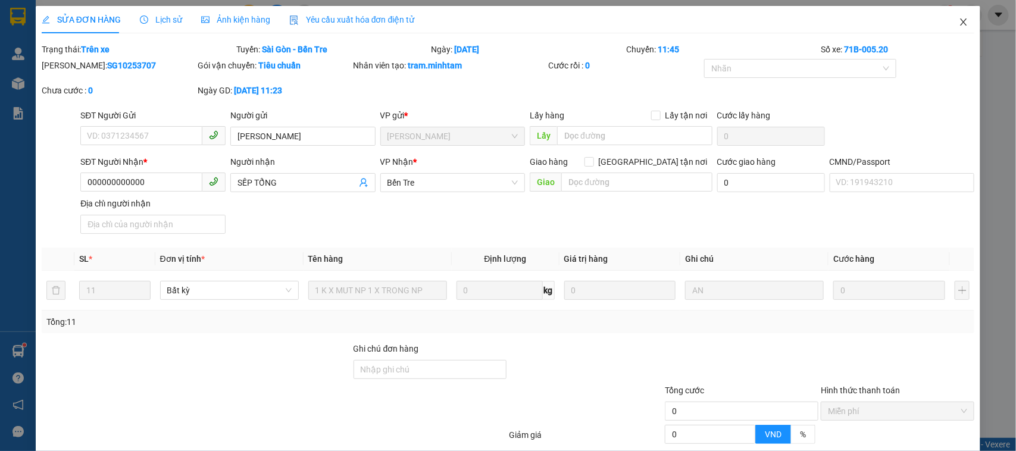
click at [959, 18] on span "Close" at bounding box center [963, 22] width 33 height 33
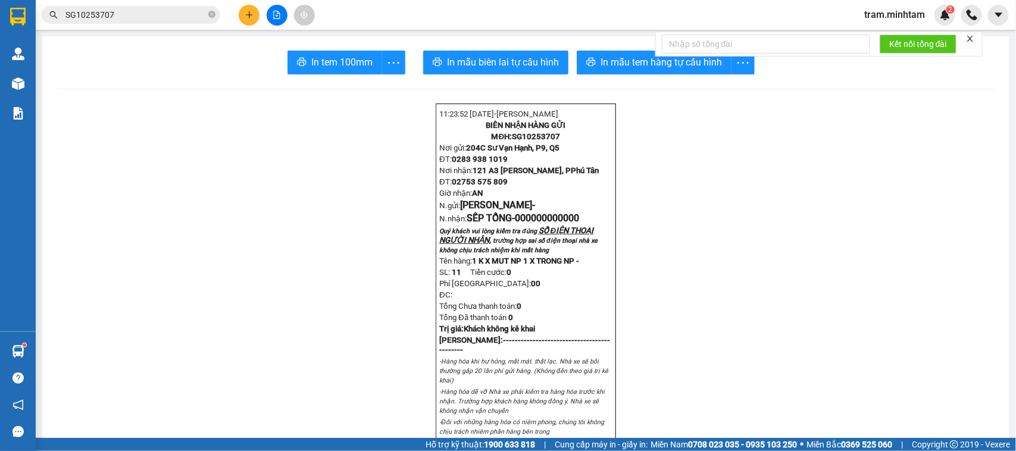
click at [144, 17] on input "SG10253707" at bounding box center [135, 14] width 141 height 13
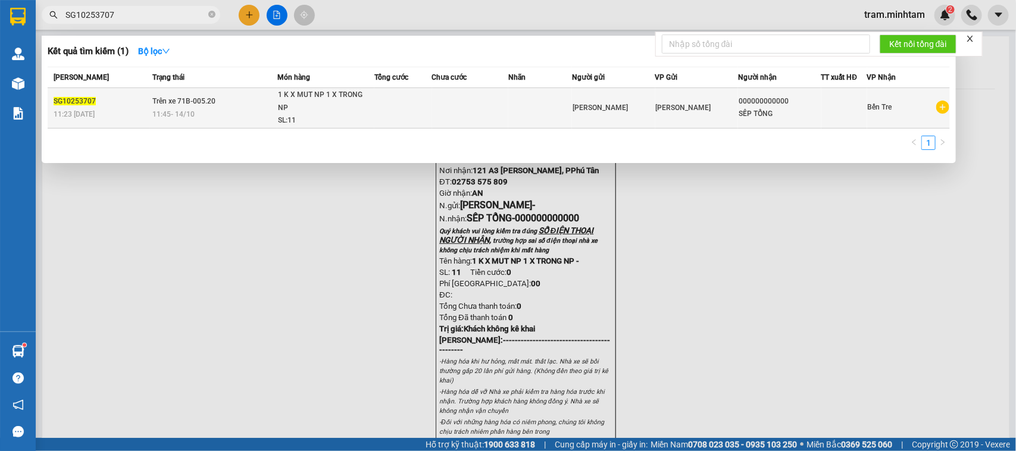
click at [242, 105] on td "Trên xe 71B-005.20 11:45 [DATE]" at bounding box center [213, 108] width 127 height 40
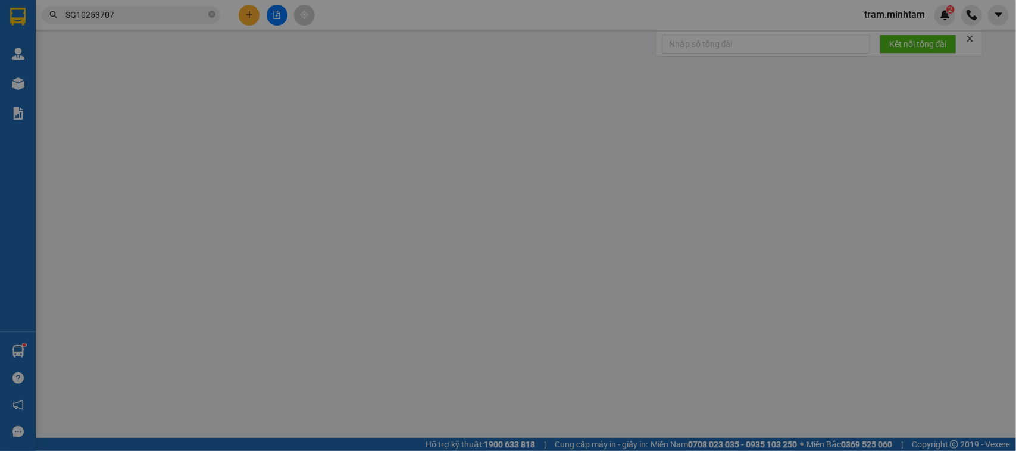
type input "[PERSON_NAME]"
type input "000000000000"
type input "SẾP TỔNG"
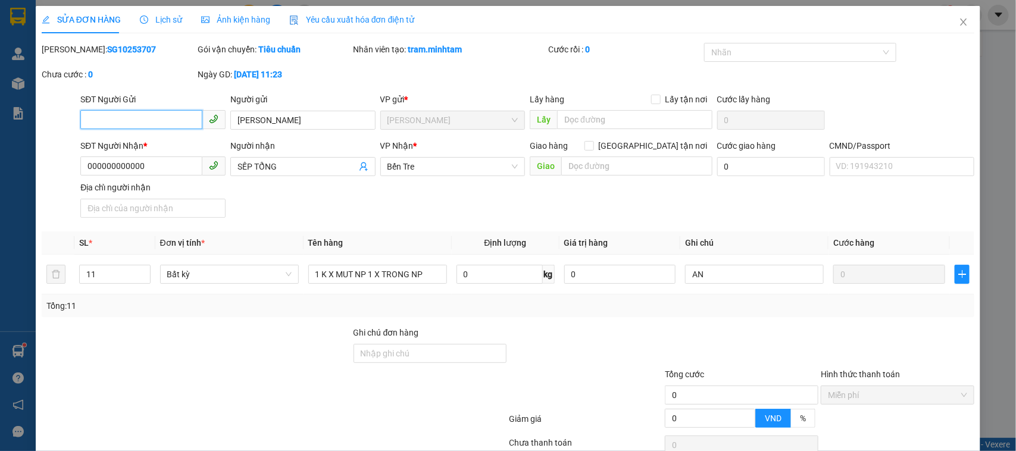
scroll to position [95, 0]
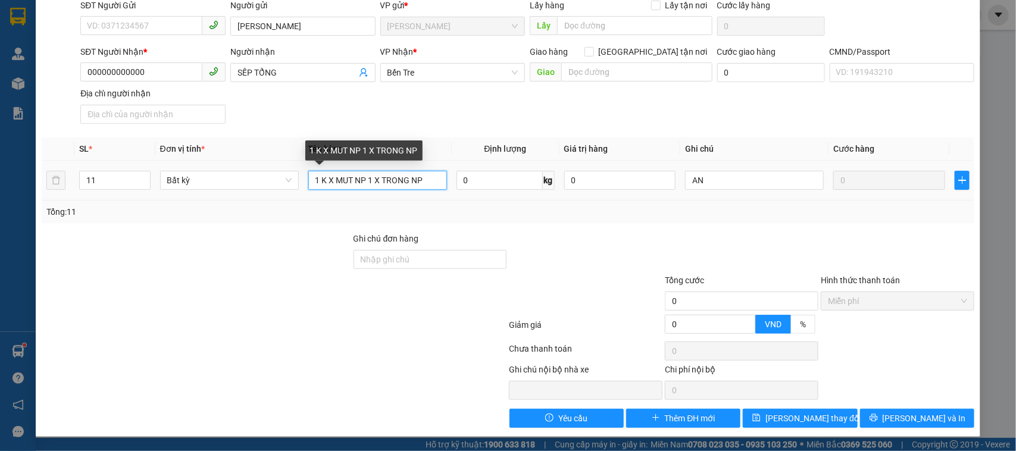
click at [317, 179] on input "1 K X MUT NP 1 X TRONG NP" at bounding box center [377, 180] width 139 height 19
click at [316, 179] on input "1 K X MUT NP 1 X TRONG NP" at bounding box center [377, 180] width 139 height 19
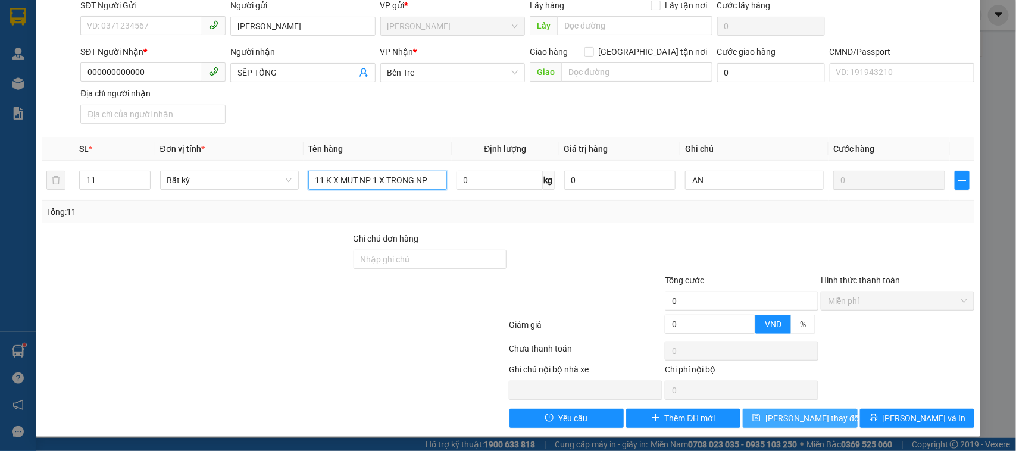
type input "11 K X MUT NP 1 X TRONG NP"
click at [792, 416] on span "[PERSON_NAME] thay đổi" at bounding box center [813, 418] width 95 height 13
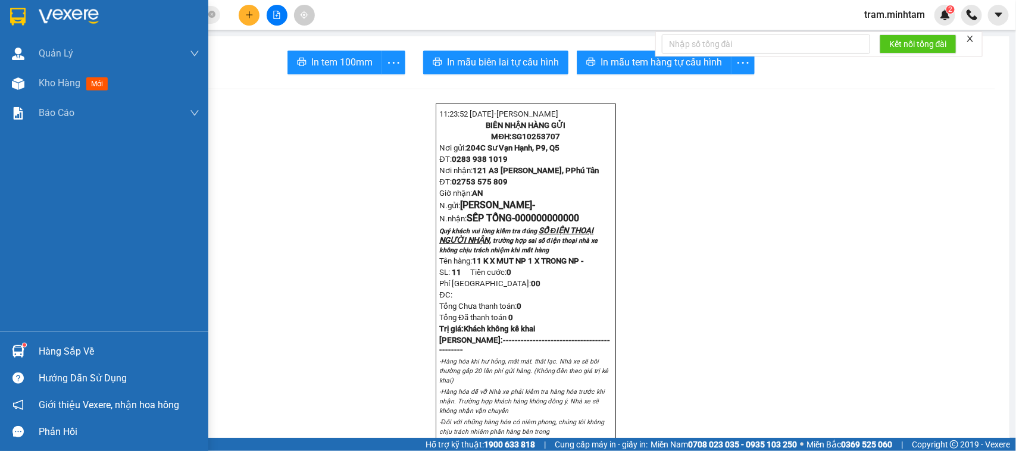
click at [19, 351] on img at bounding box center [18, 351] width 13 height 13
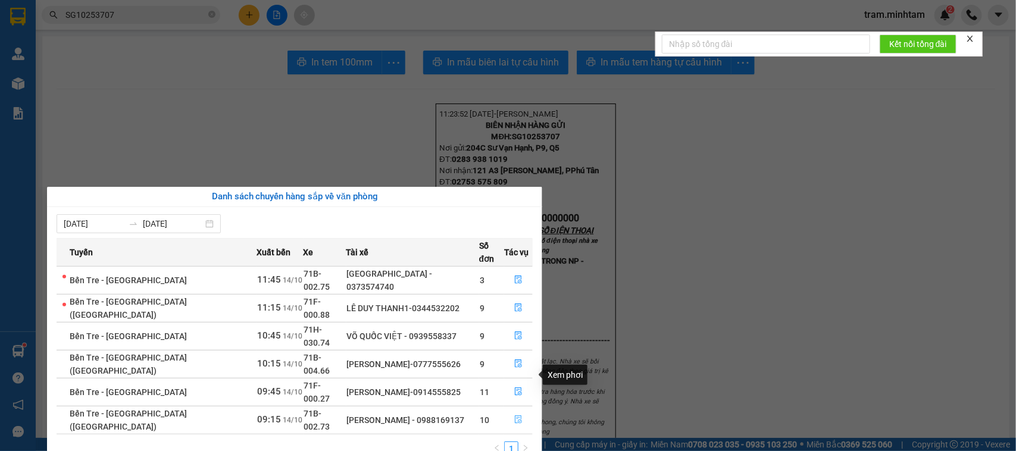
click at [519, 411] on button "button" at bounding box center [518, 420] width 27 height 19
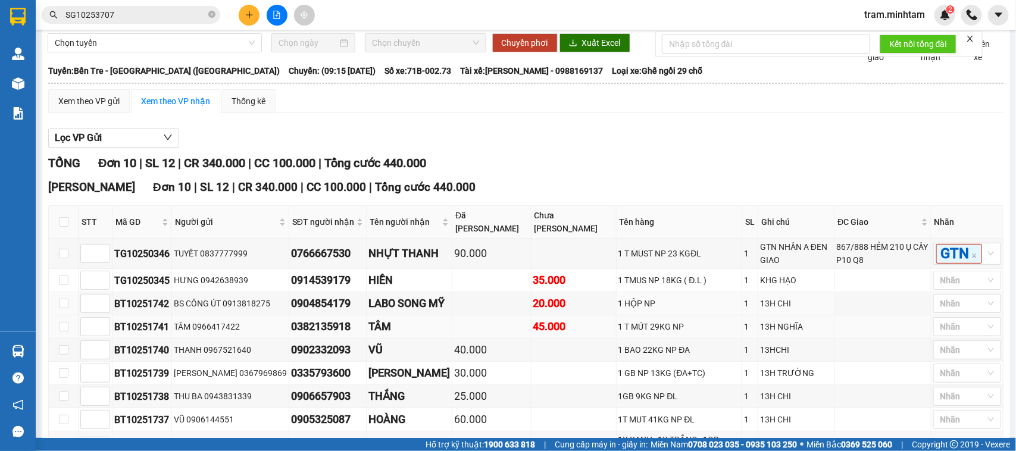
scroll to position [74, 0]
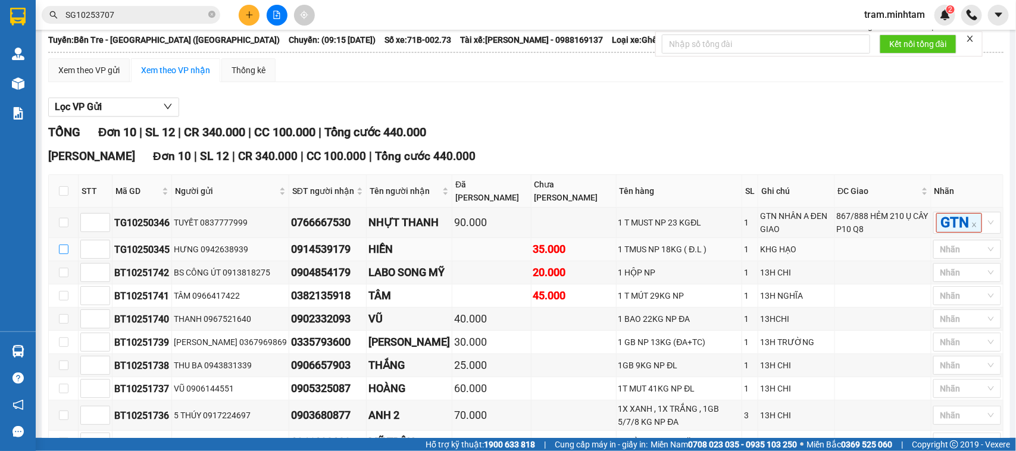
click at [61, 254] on input "checkbox" at bounding box center [64, 250] width 10 height 10
checkbox input "true"
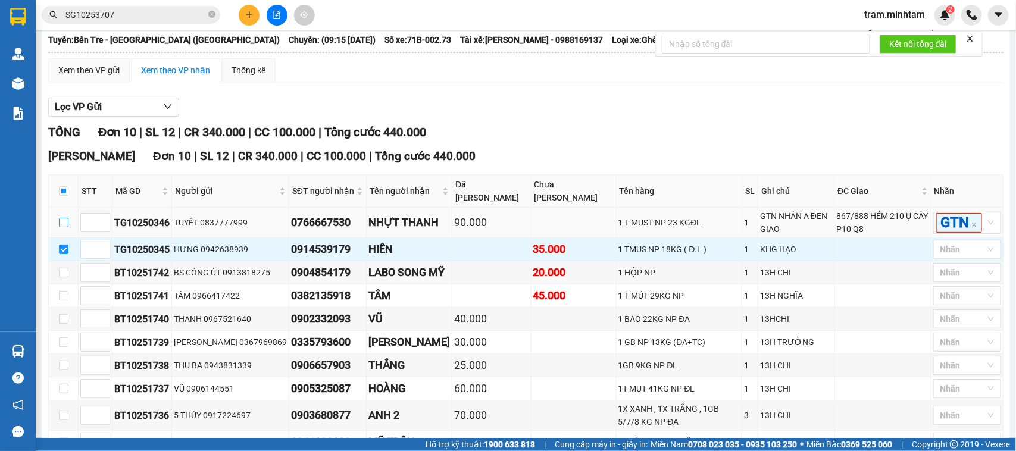
click at [64, 227] on input "checkbox" at bounding box center [64, 223] width 10 height 10
checkbox input "true"
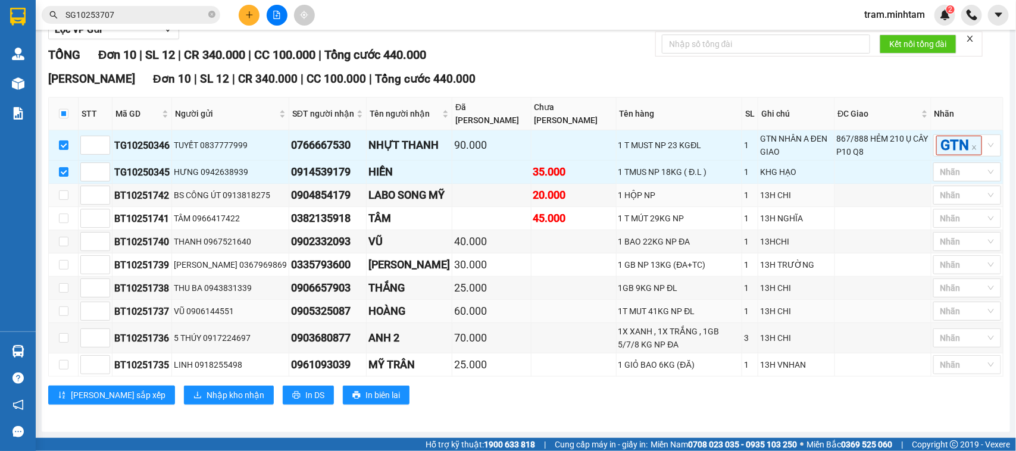
scroll to position [194, 0]
click at [63, 195] on input "checkbox" at bounding box center [64, 196] width 10 height 10
checkbox input "true"
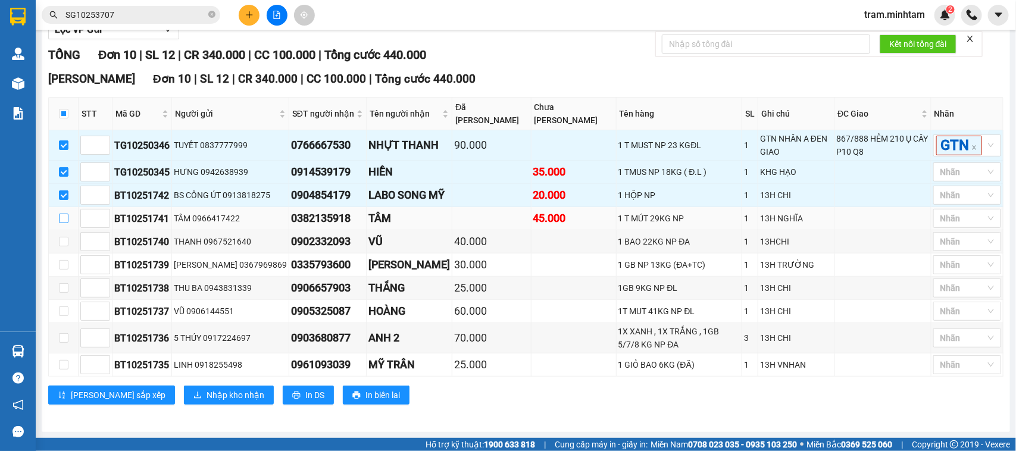
click at [64, 220] on input "checkbox" at bounding box center [64, 219] width 10 height 10
checkbox input "true"
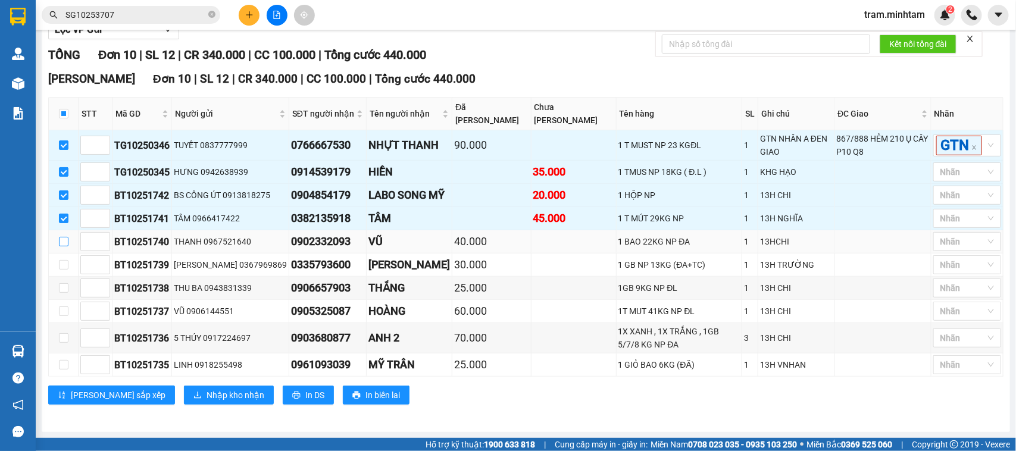
click at [64, 238] on input "checkbox" at bounding box center [64, 242] width 10 height 10
checkbox input "true"
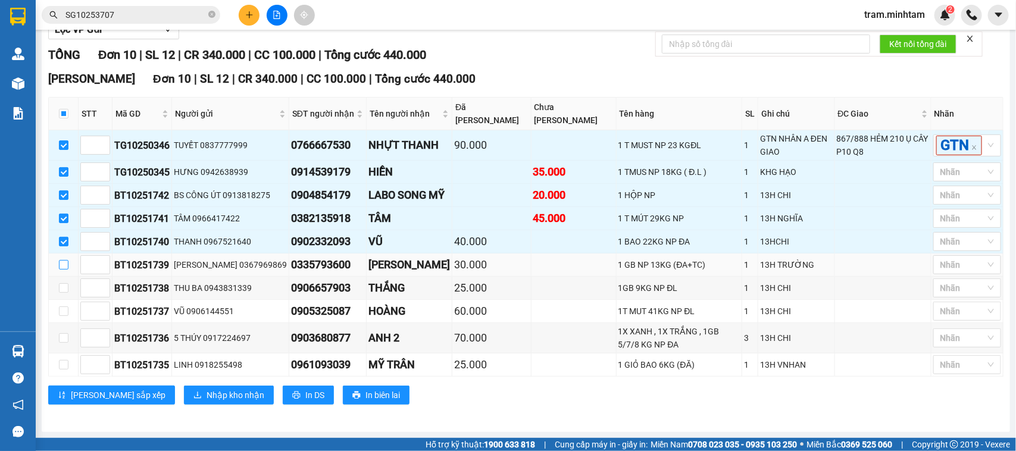
click at [63, 268] on input "checkbox" at bounding box center [64, 265] width 10 height 10
checkbox input "true"
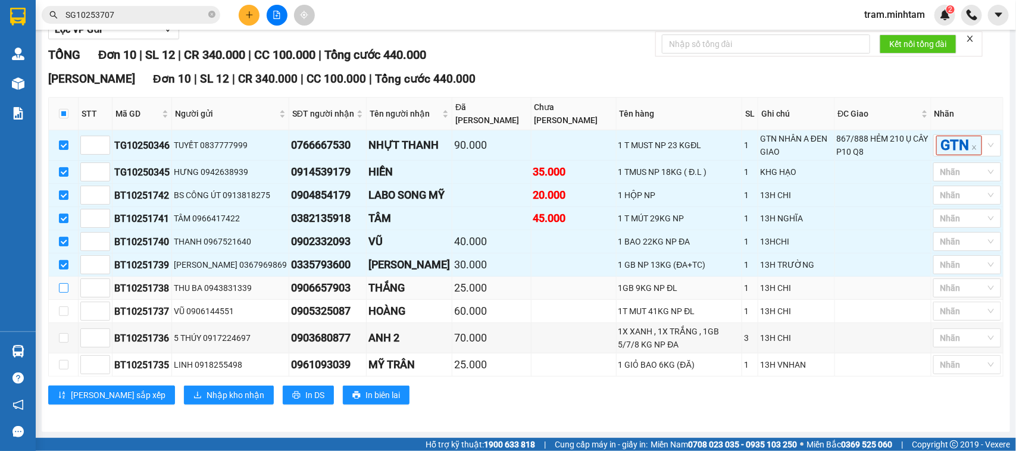
click at [66, 291] on input "checkbox" at bounding box center [64, 288] width 10 height 10
checkbox input "true"
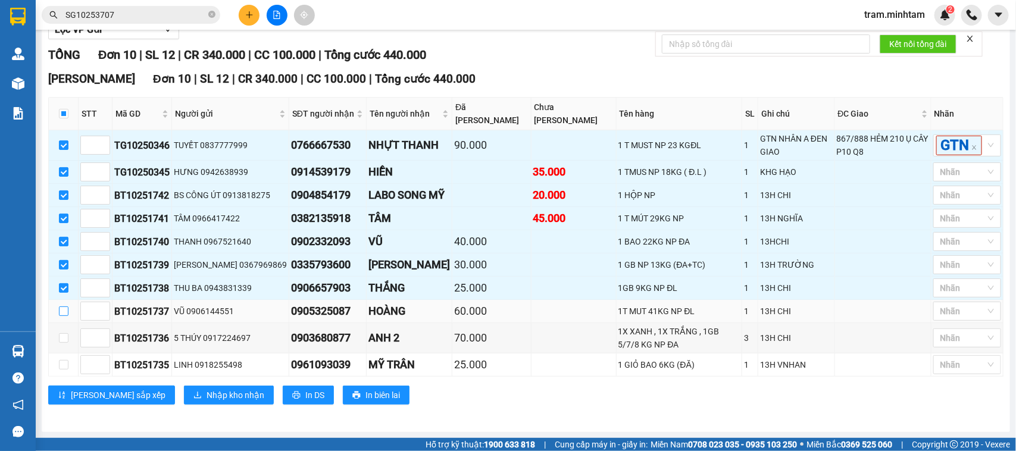
click at [64, 310] on input "checkbox" at bounding box center [64, 312] width 10 height 10
checkbox input "true"
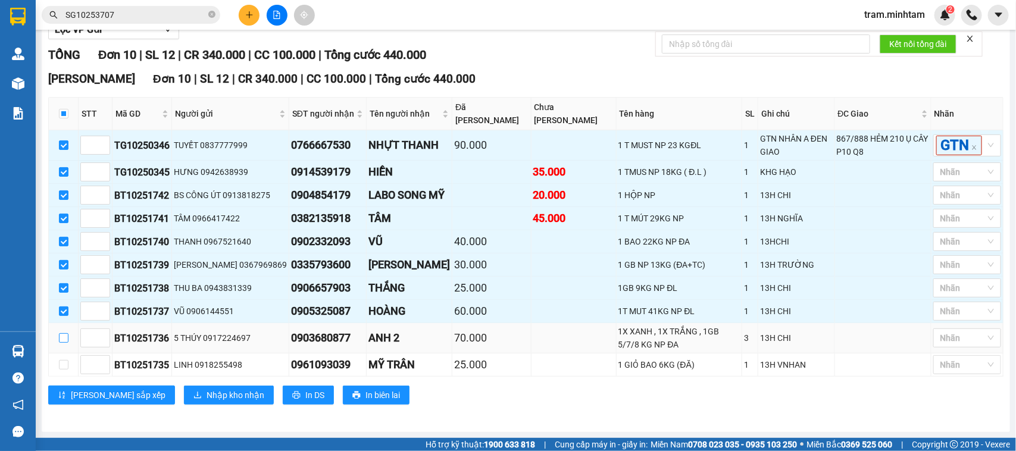
click at [63, 337] on input "checkbox" at bounding box center [64, 338] width 10 height 10
checkbox input "true"
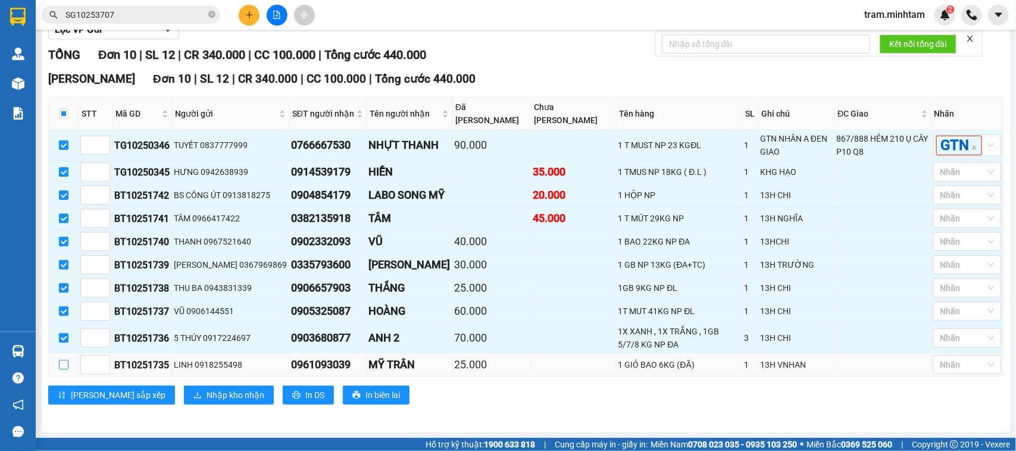
click at [61, 369] on input "checkbox" at bounding box center [64, 365] width 10 height 10
checkbox input "true"
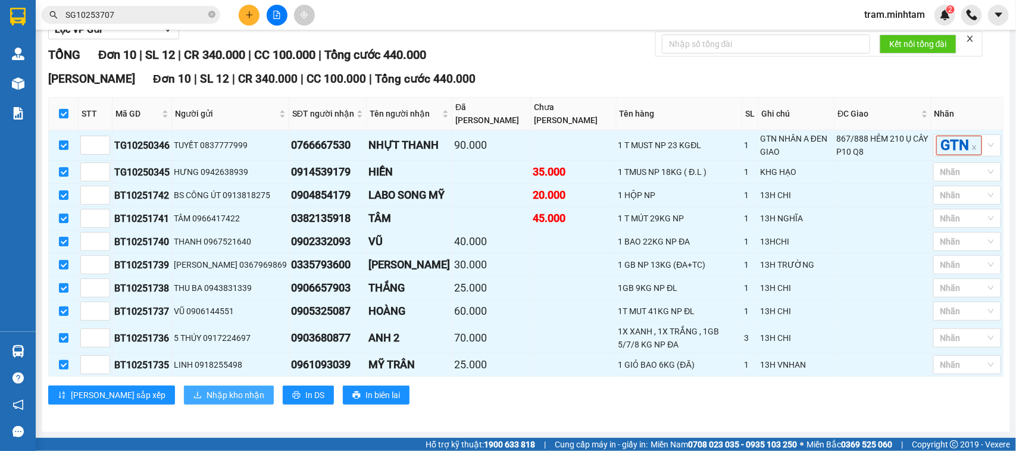
click at [207, 401] on span "Nhập kho nhận" at bounding box center [236, 395] width 58 height 13
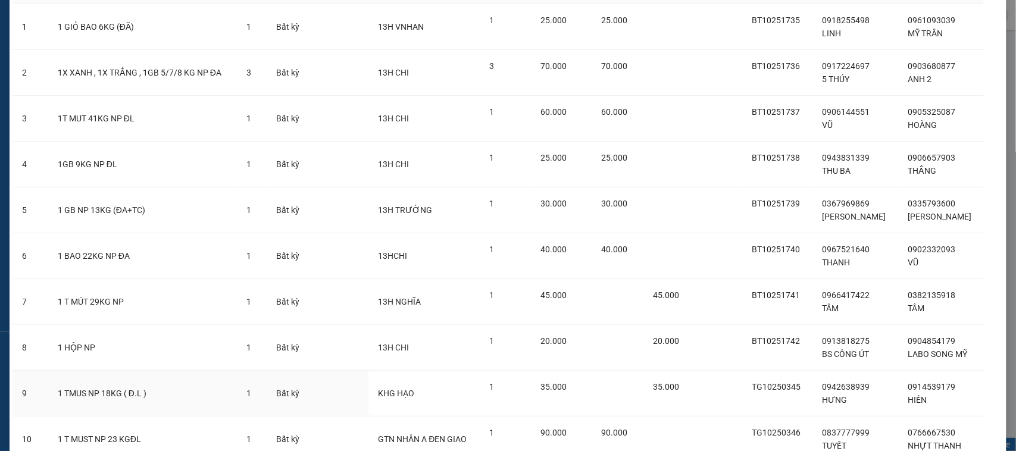
scroll to position [195, 0]
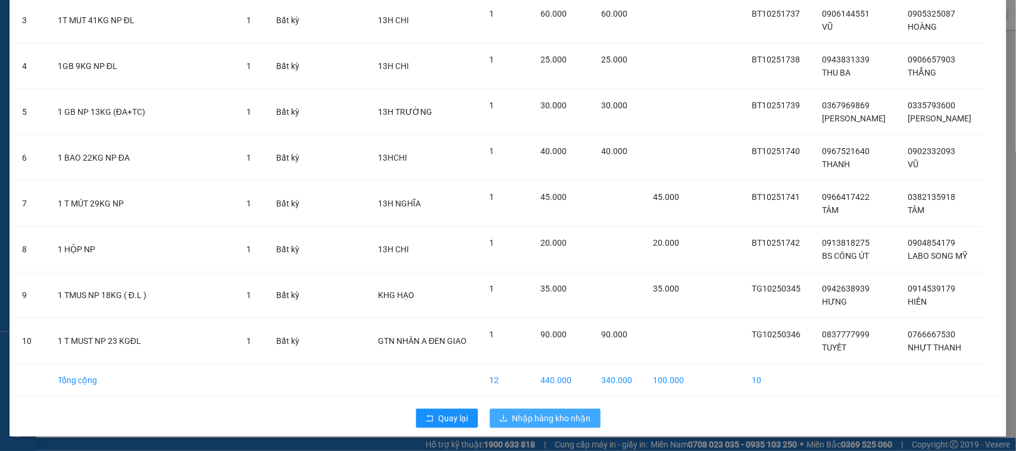
click at [545, 414] on span "Nhập hàng kho nhận" at bounding box center [552, 418] width 79 height 13
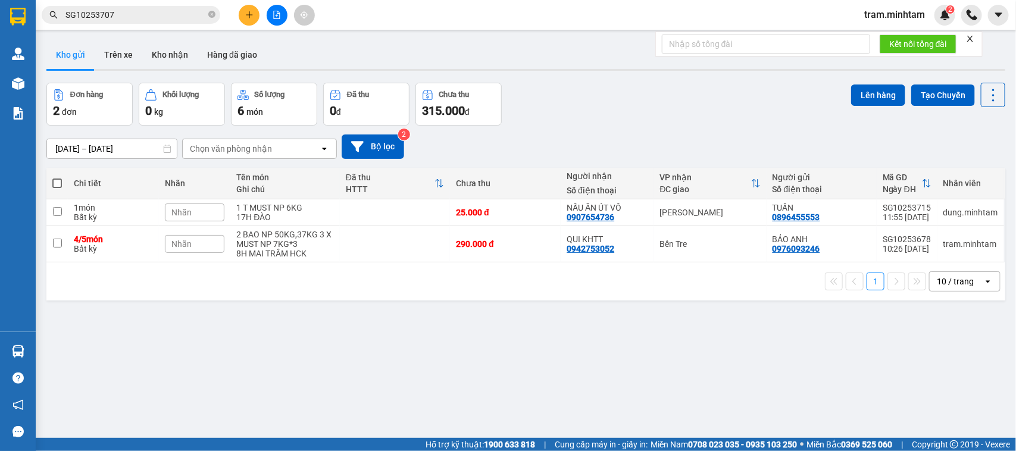
click at [249, 11] on icon "plus" at bounding box center [249, 15] width 8 height 8
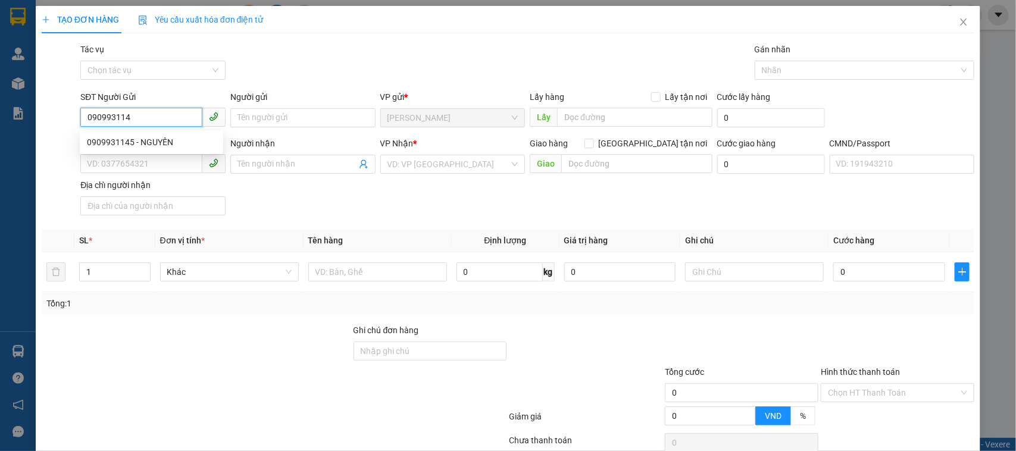
type input "0909931145"
click at [161, 141] on div "0909931145 - NGUYÊN" at bounding box center [151, 142] width 129 height 13
type input "NGUYÊN"
type input "0963240260"
type input "TRUNG"
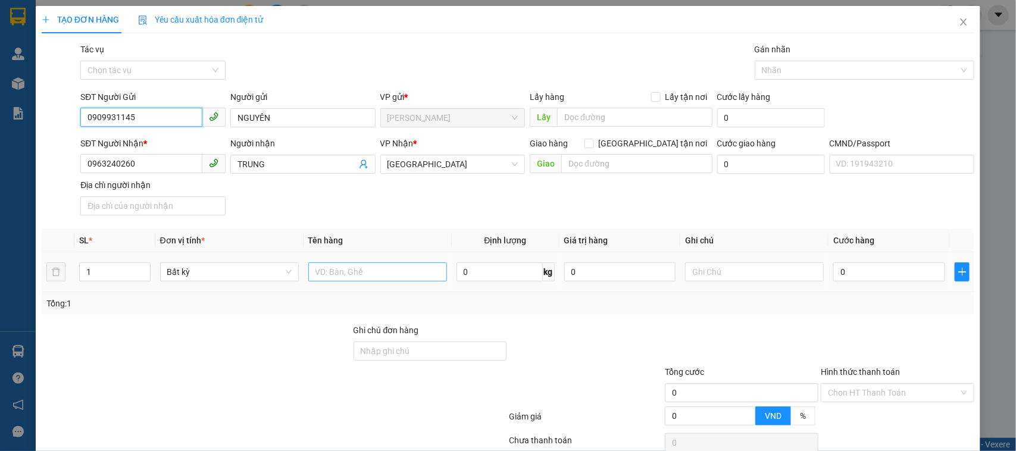
type input "0909931145"
click at [332, 277] on input "text" at bounding box center [377, 272] width 139 height 19
type input "1 X DDEN NP 2KG"
click at [712, 278] on input "text" at bounding box center [754, 272] width 139 height 19
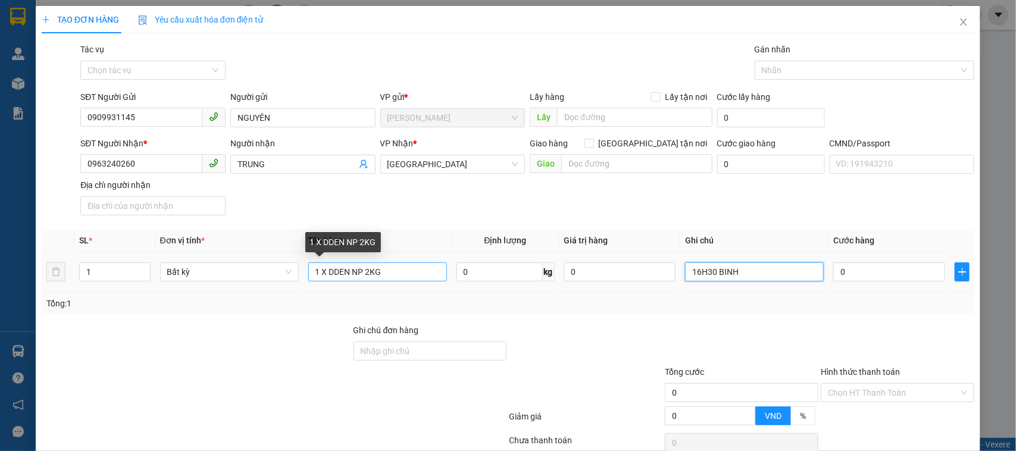
type input "16H30 BINH"
click at [332, 275] on input "1 X DDEN NP 2KG" at bounding box center [377, 272] width 139 height 19
type input "1 X DEN NP 2KG"
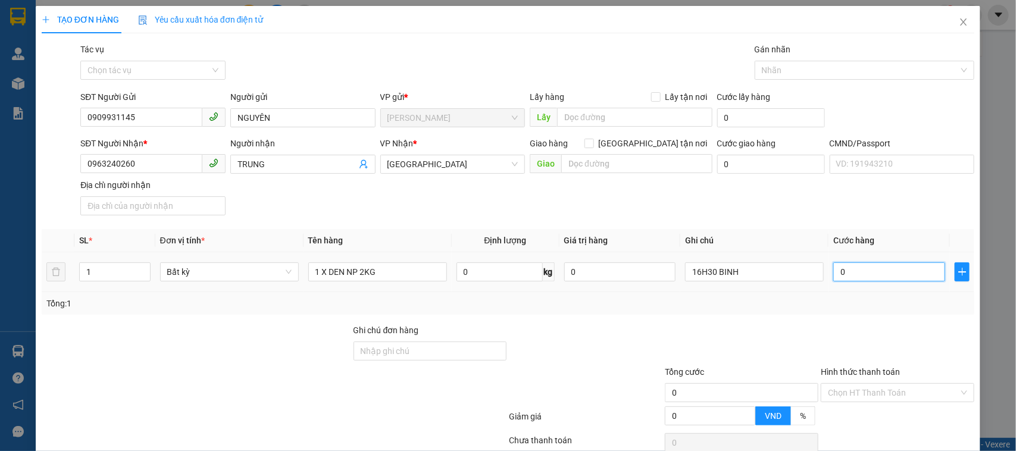
click at [873, 277] on input "0" at bounding box center [890, 272] width 112 height 19
type input "2"
type input "20"
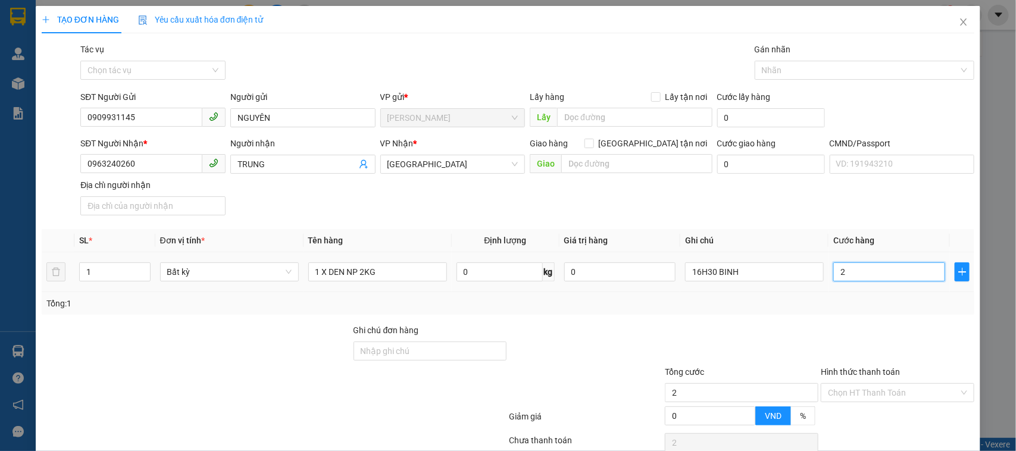
type input "20"
type input "20.000"
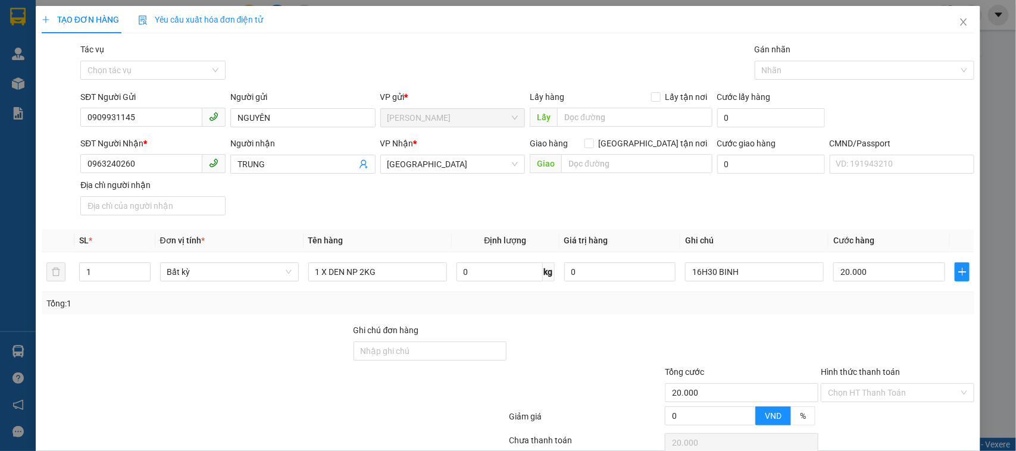
click at [862, 305] on div "Tổng: 1" at bounding box center [508, 303] width 924 height 13
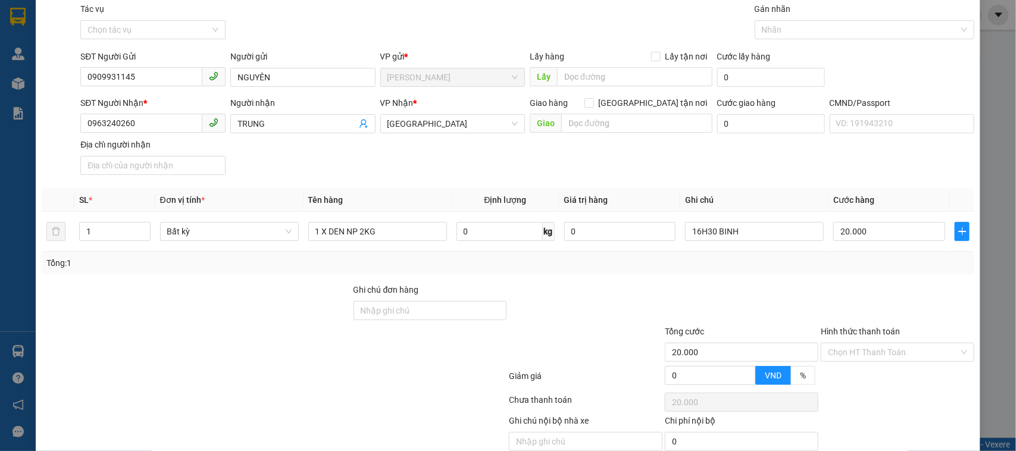
scroll to position [74, 0]
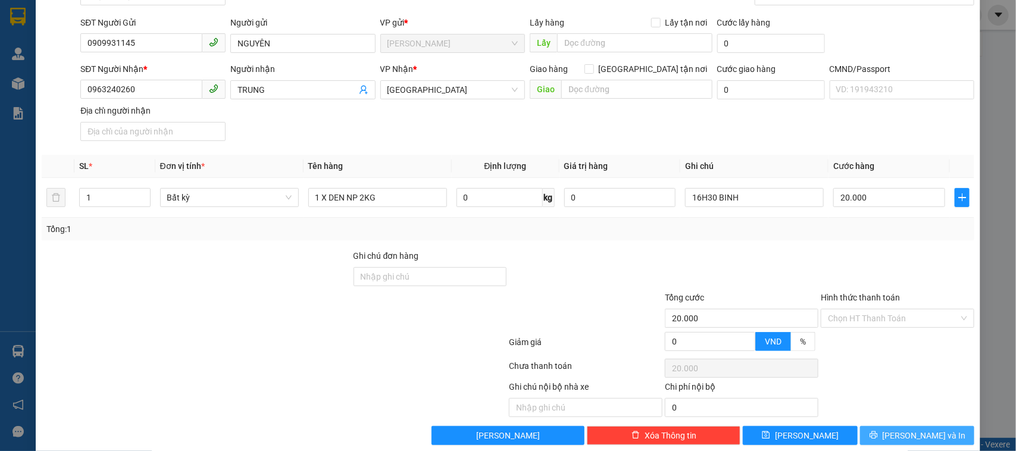
click at [907, 435] on span "[PERSON_NAME] và In" at bounding box center [924, 435] width 83 height 13
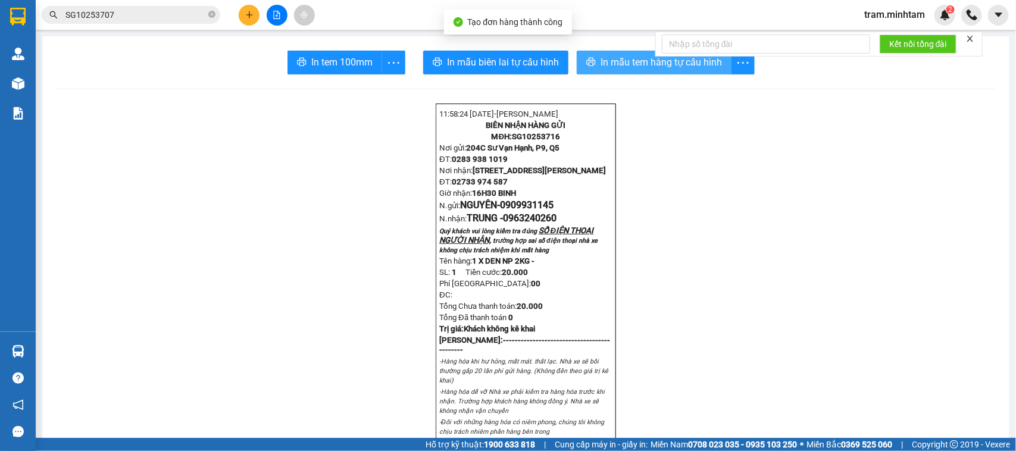
click at [660, 63] on span "In mẫu tem hàng tự cấu hình" at bounding box center [661, 62] width 121 height 15
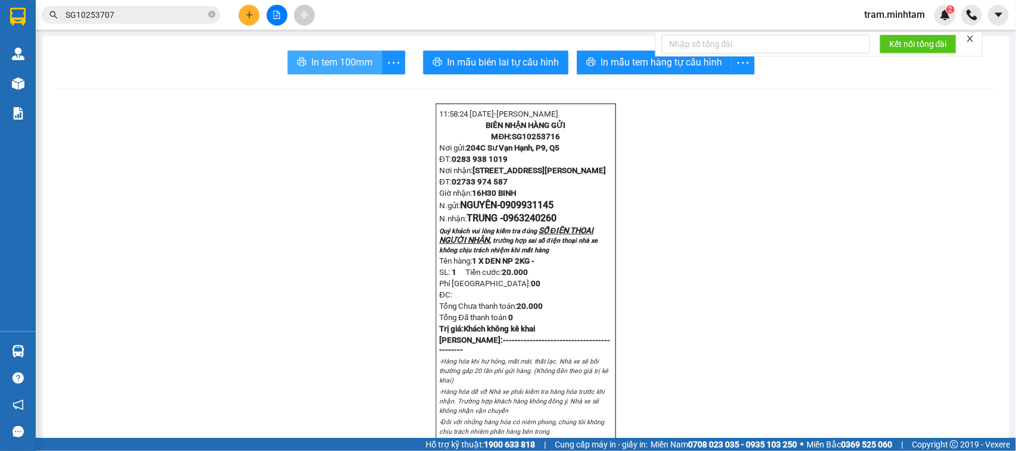
click at [344, 66] on span "In tem 100mm" at bounding box center [341, 62] width 61 height 15
drag, startPoint x: 236, startPoint y: 109, endPoint x: 251, endPoint y: 11, distance: 99.3
click at [251, 11] on icon "plus" at bounding box center [249, 15] width 8 height 8
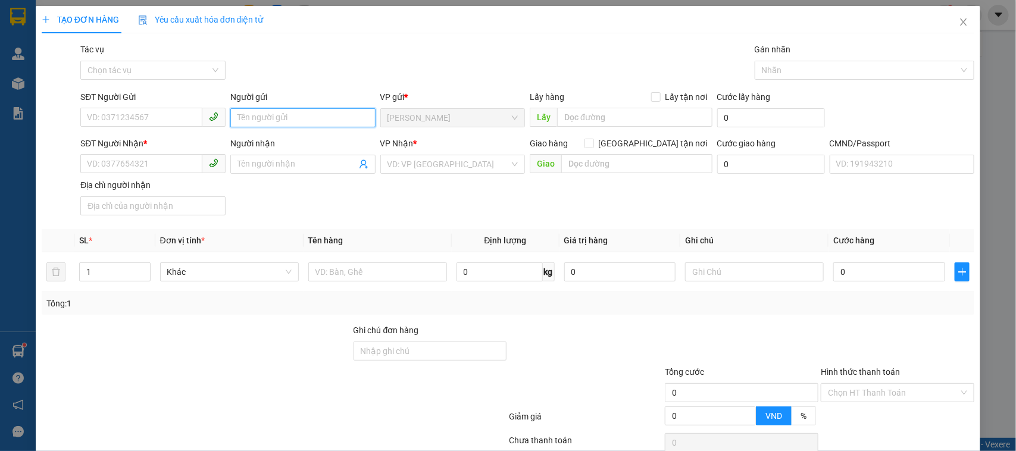
click at [266, 114] on input "Người gửi" at bounding box center [302, 117] width 145 height 19
click at [243, 116] on input "SÊP THỦY" at bounding box center [302, 117] width 145 height 19
type input "SẾP THỦY"
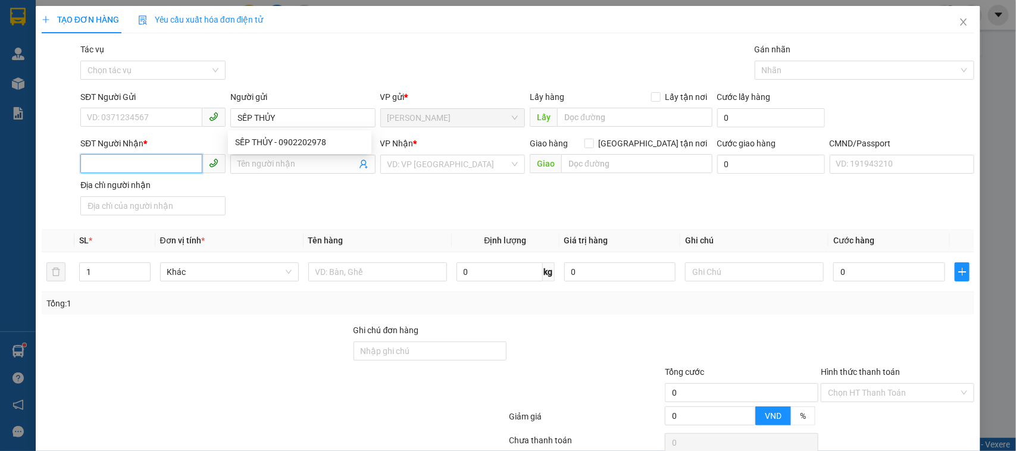
click at [154, 164] on input "SĐT Người Nhận *" at bounding box center [141, 163] width 122 height 19
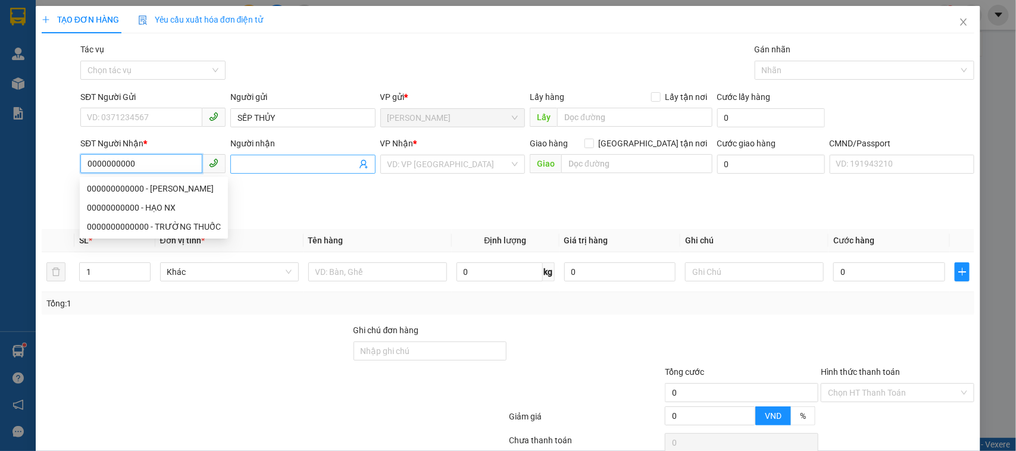
type input "0000000000"
click at [292, 165] on input "Người nhận" at bounding box center [297, 164] width 119 height 13
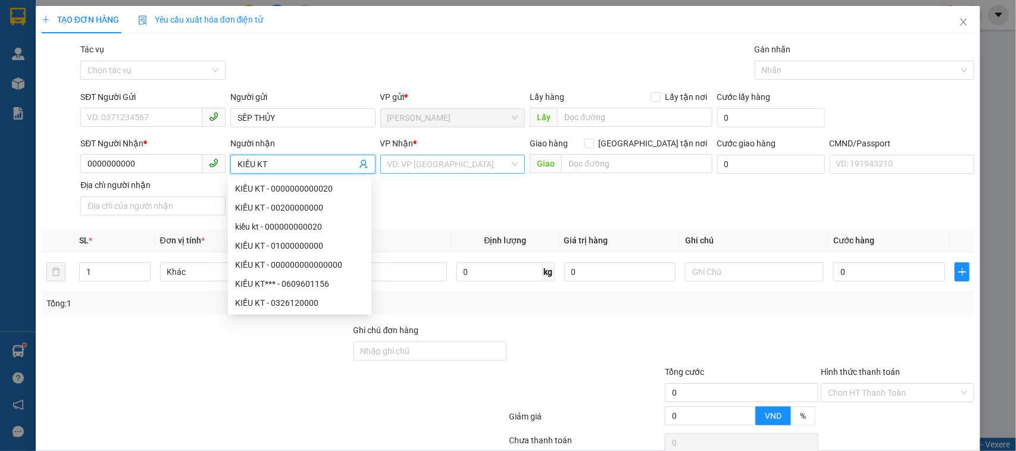
click at [427, 155] on div "VD: VP [GEOGRAPHIC_DATA]" at bounding box center [452, 164] width 145 height 19
type input "KIỀU KT"
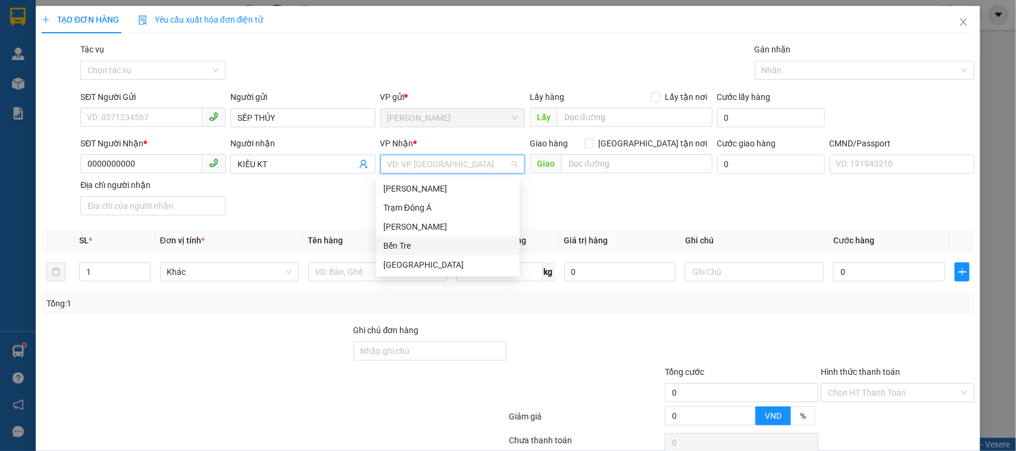
click at [401, 242] on div "Bến Tre" at bounding box center [447, 245] width 129 height 13
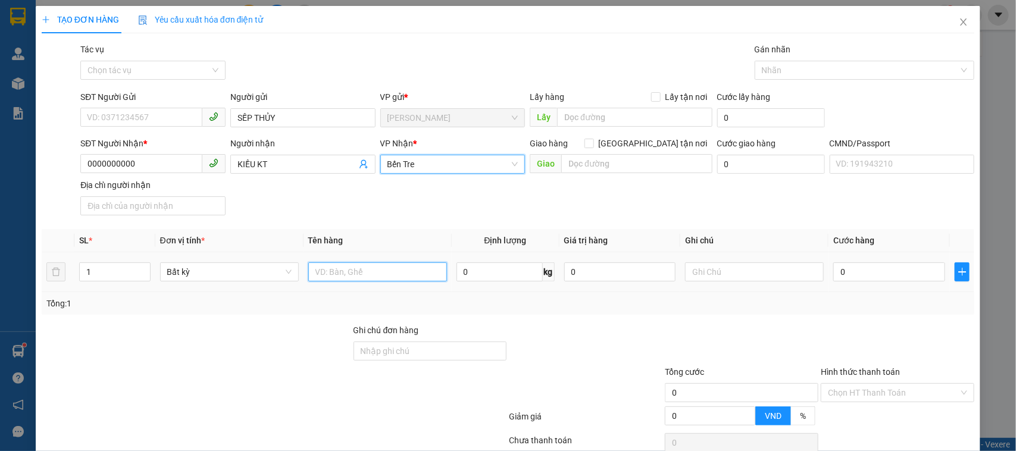
click at [359, 269] on input "text" at bounding box center [377, 272] width 139 height 19
type input "1 PBNP"
click at [599, 279] on input "0" at bounding box center [620, 272] width 112 height 19
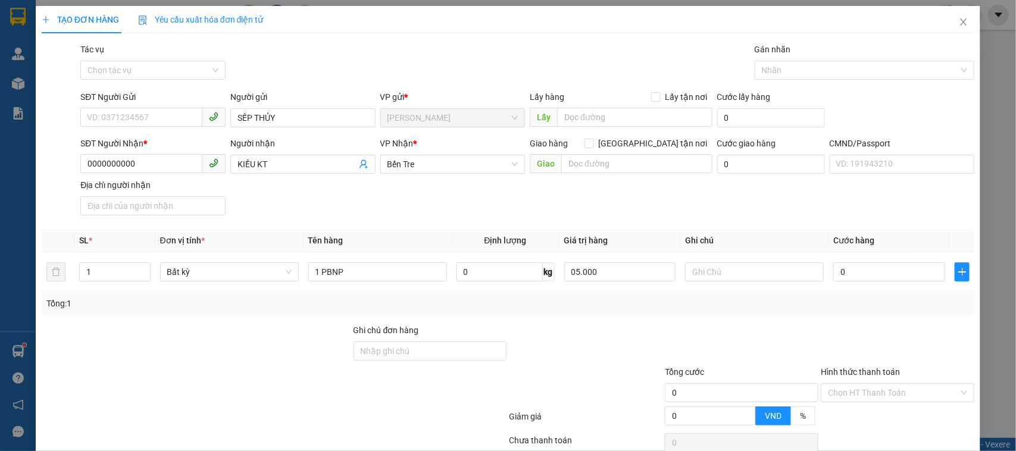
type input "5.000.000"
click at [589, 335] on div at bounding box center [586, 345] width 156 height 42
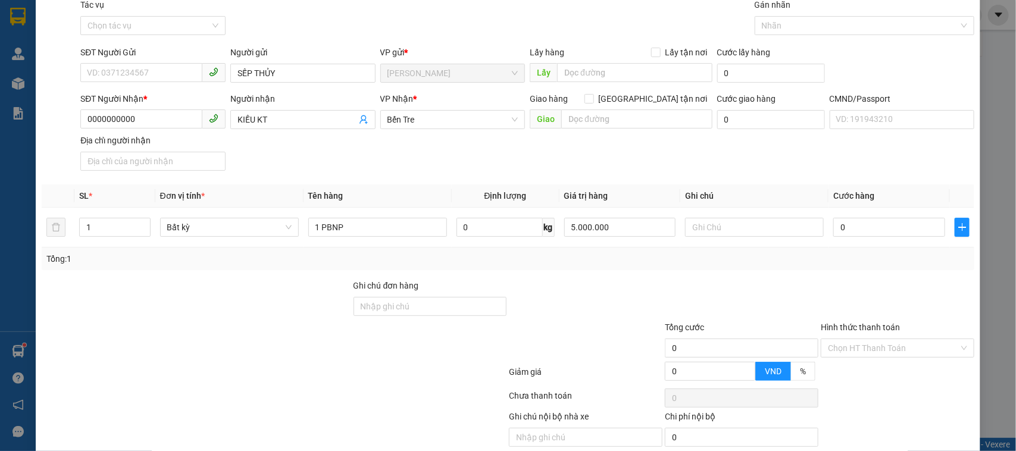
scroll to position [93, 0]
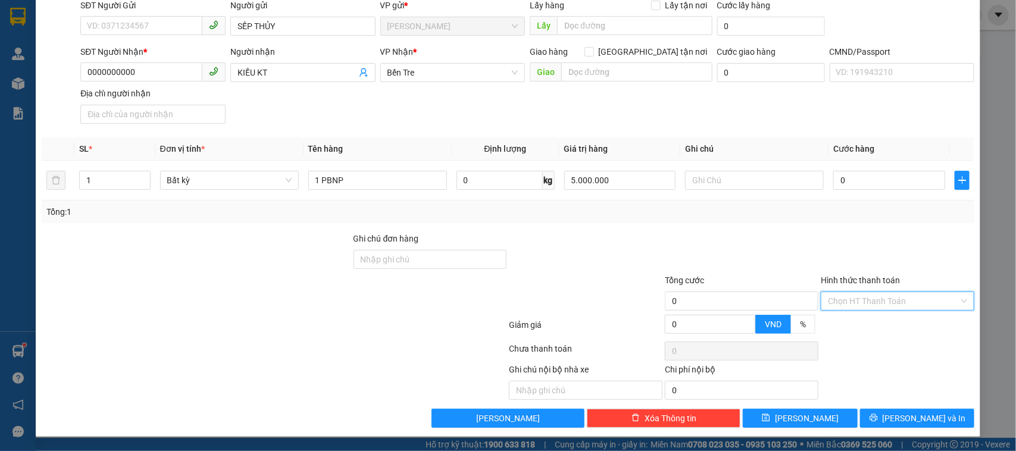
click at [907, 302] on input "Hình thức thanh toán" at bounding box center [893, 301] width 131 height 18
click at [844, 346] on div "Miễn phí" at bounding box center [889, 345] width 138 height 13
click at [916, 423] on span "[PERSON_NAME] và In" at bounding box center [924, 418] width 83 height 13
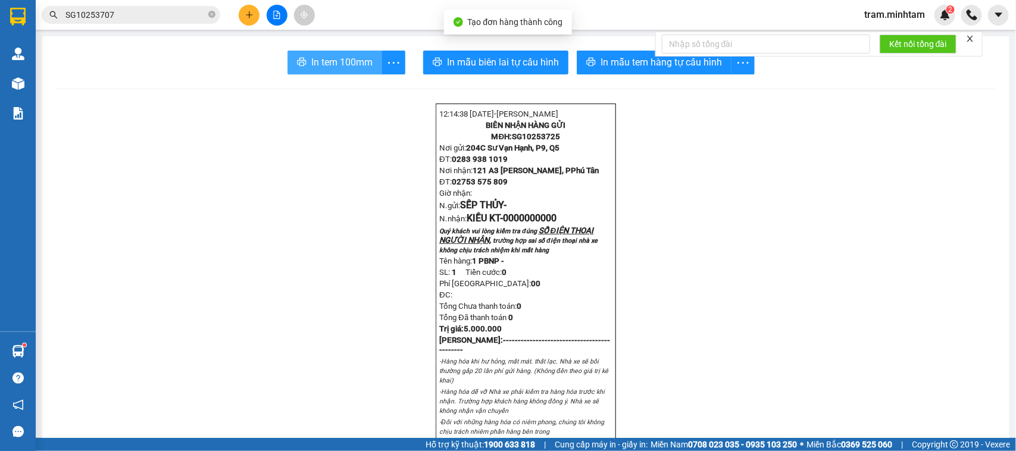
click at [345, 58] on span "In tem 100mm" at bounding box center [341, 62] width 61 height 15
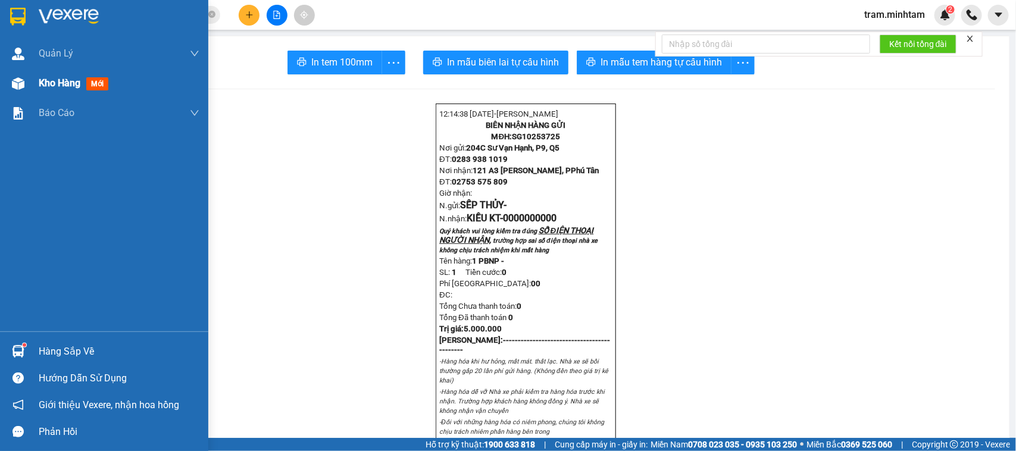
click at [93, 82] on span "mới" at bounding box center [97, 83] width 22 height 13
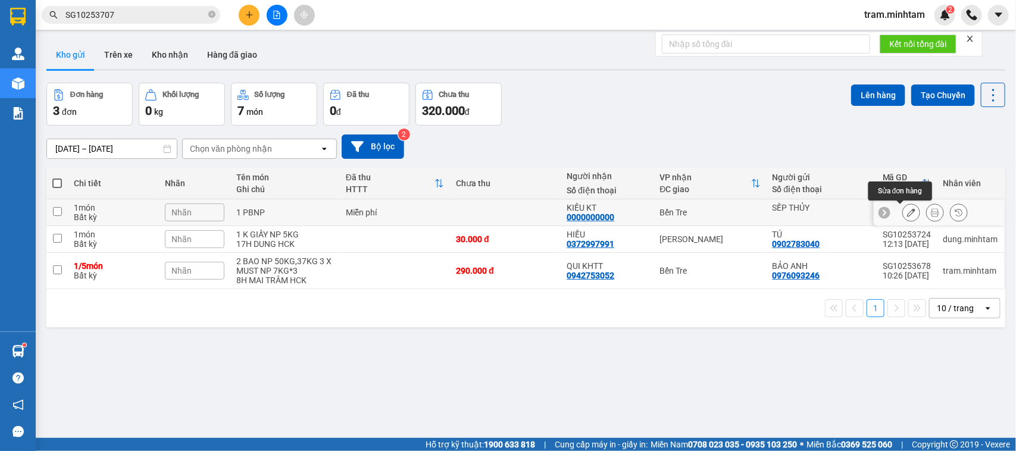
click at [907, 213] on icon at bounding box center [911, 212] width 8 height 8
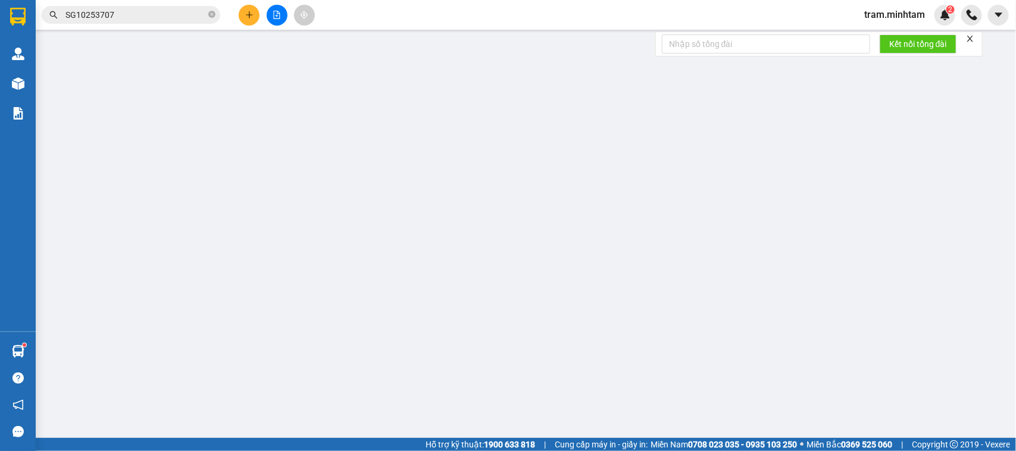
type input "SẾP THỦY"
type input "0000000000"
type input "KIỀU KT"
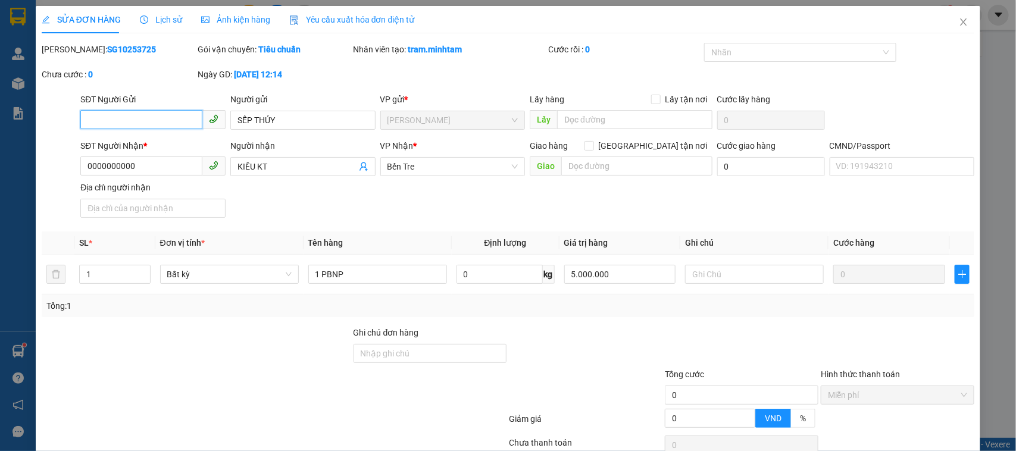
click at [730, 67] on div "Nhãn" at bounding box center [800, 55] width 195 height 25
click at [726, 52] on div at bounding box center [794, 52] width 174 height 14
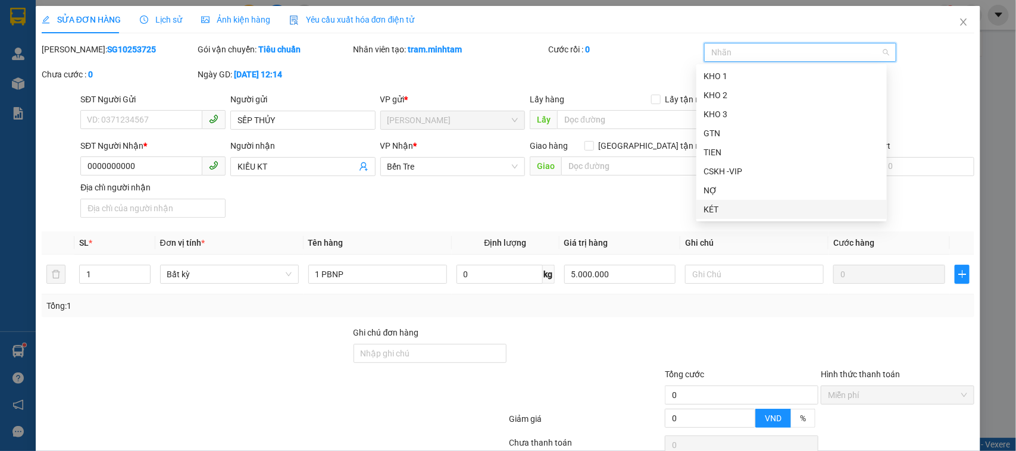
click at [710, 212] on div "KÉT" at bounding box center [792, 209] width 176 height 13
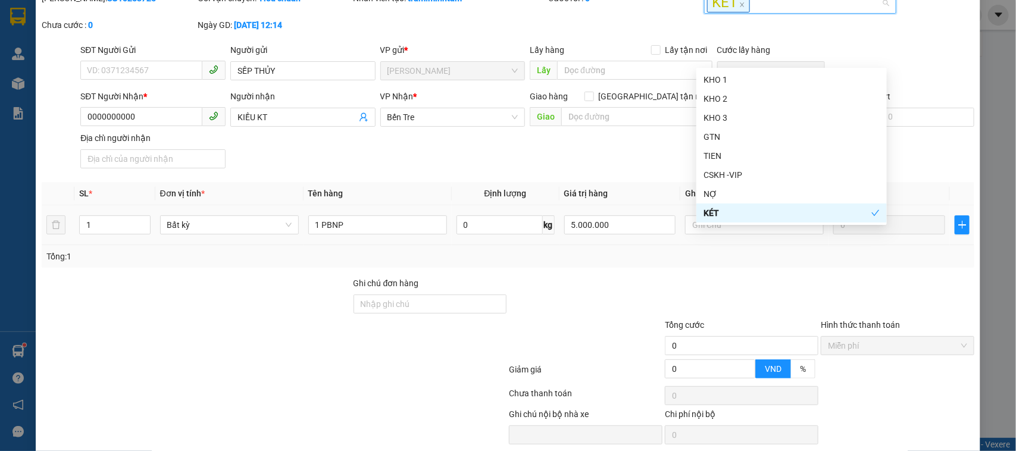
scroll to position [98, 0]
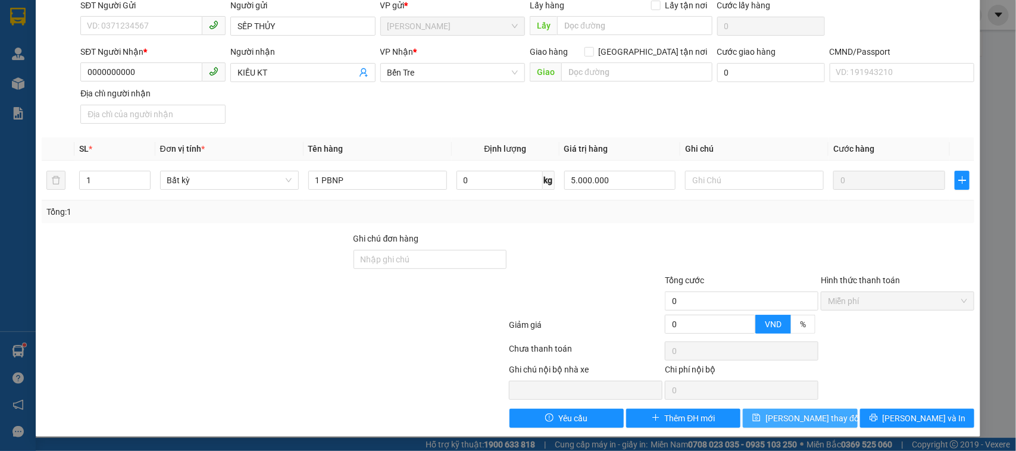
click at [800, 423] on span "[PERSON_NAME] thay đổi" at bounding box center [813, 418] width 95 height 13
